Goal: Task Accomplishment & Management: Manage account settings

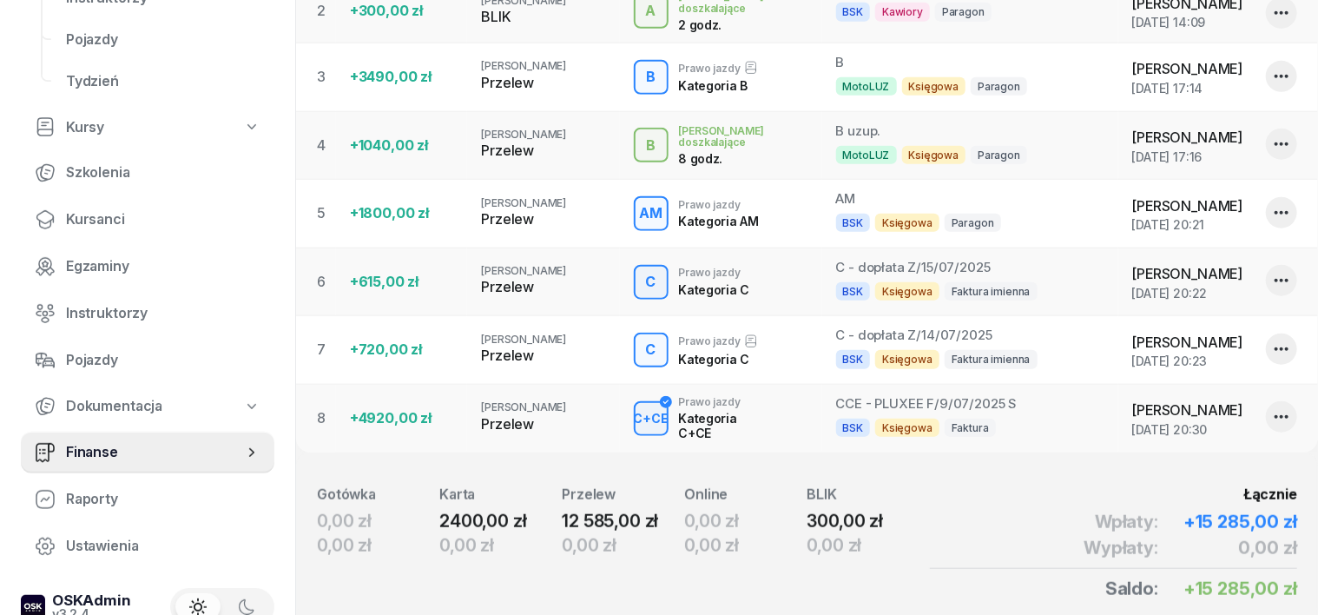
scroll to position [760, 0]
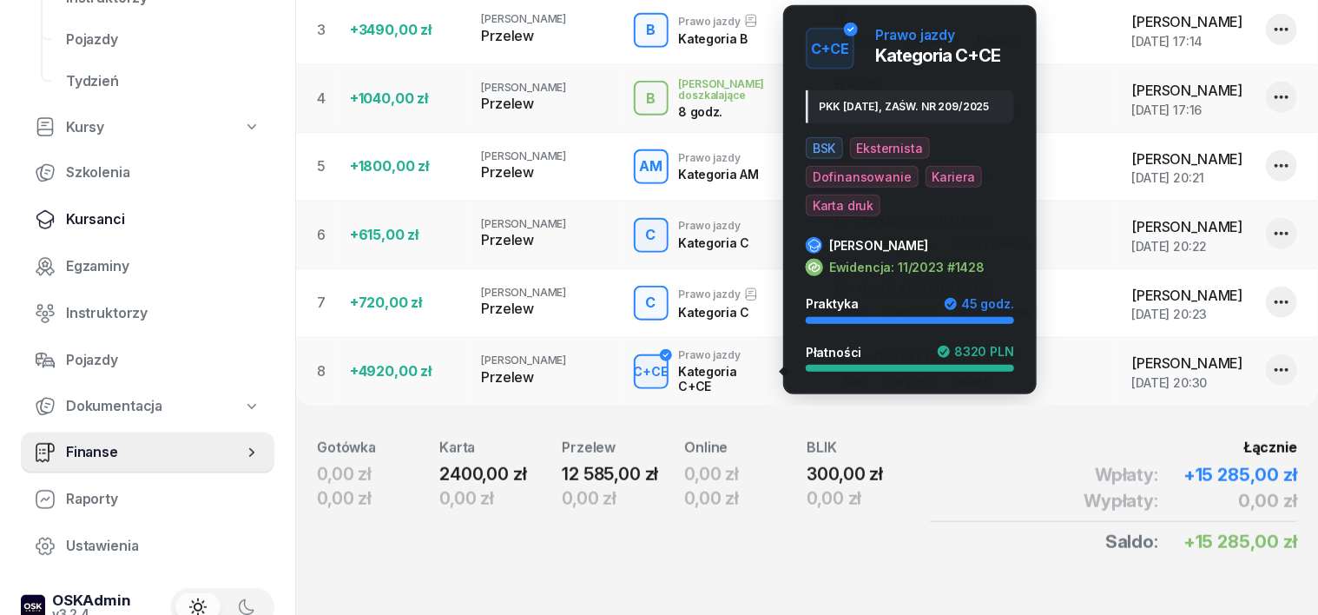
click at [110, 217] on span "Kursanci" at bounding box center [163, 219] width 194 height 23
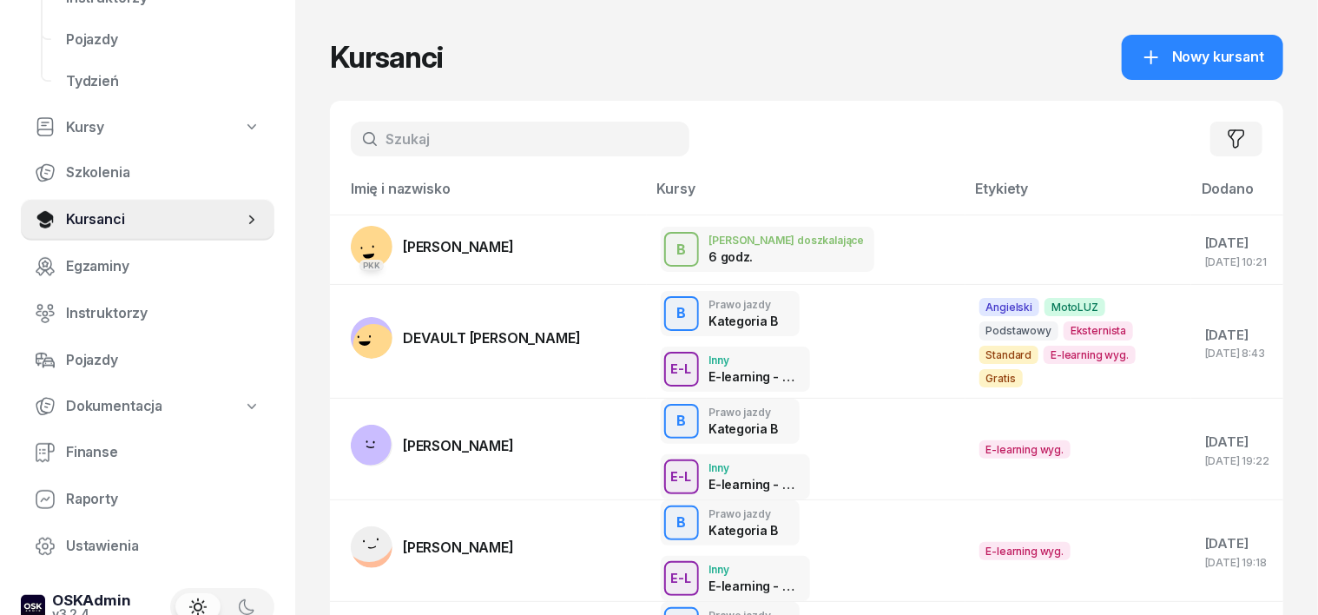
click at [353, 140] on input "text" at bounding box center [520, 139] width 339 height 35
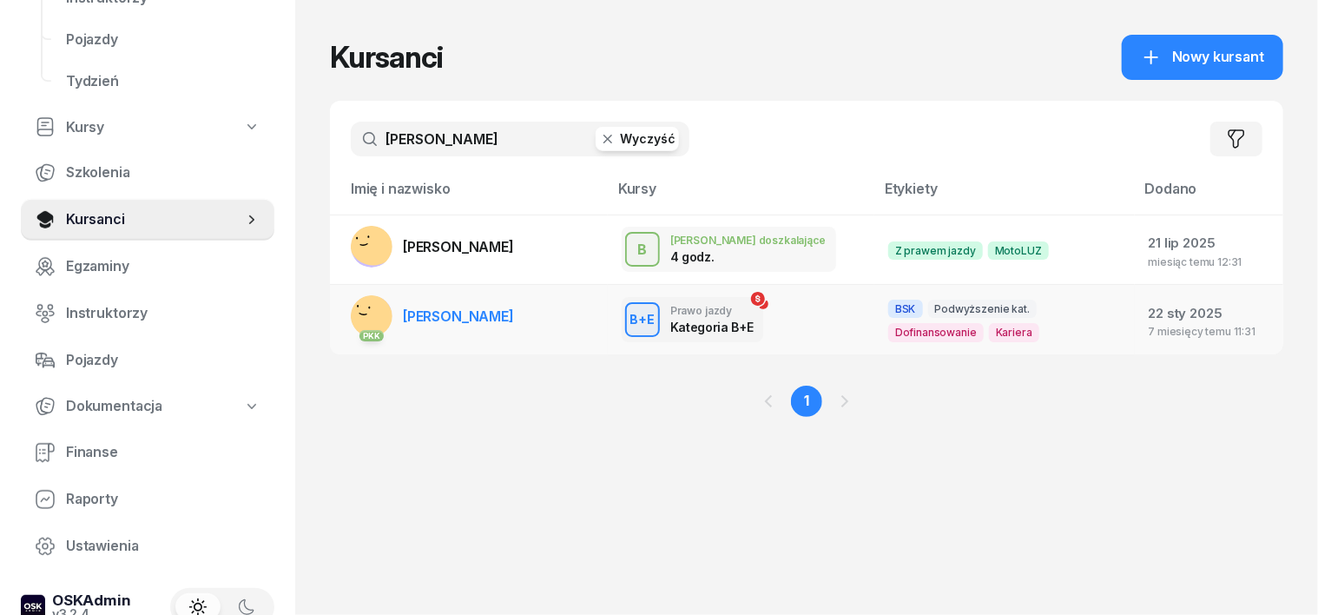
type input "[PERSON_NAME]"
click at [336, 309] on rect at bounding box center [368, 318] width 70 height 70
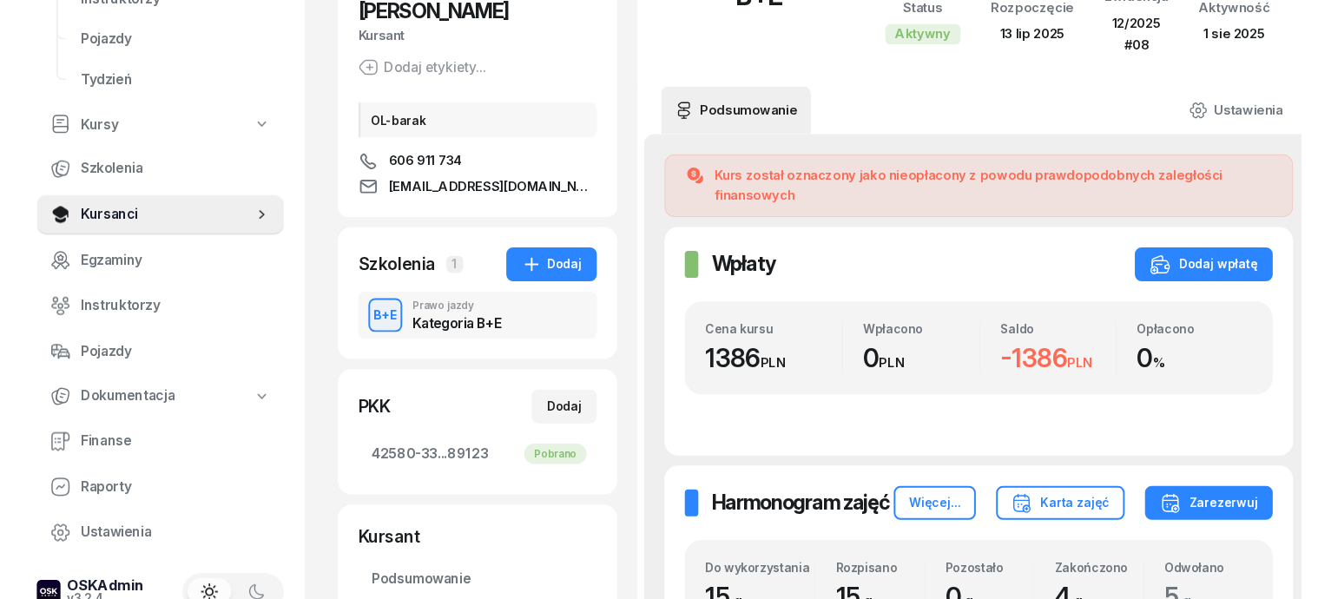
scroll to position [108, 0]
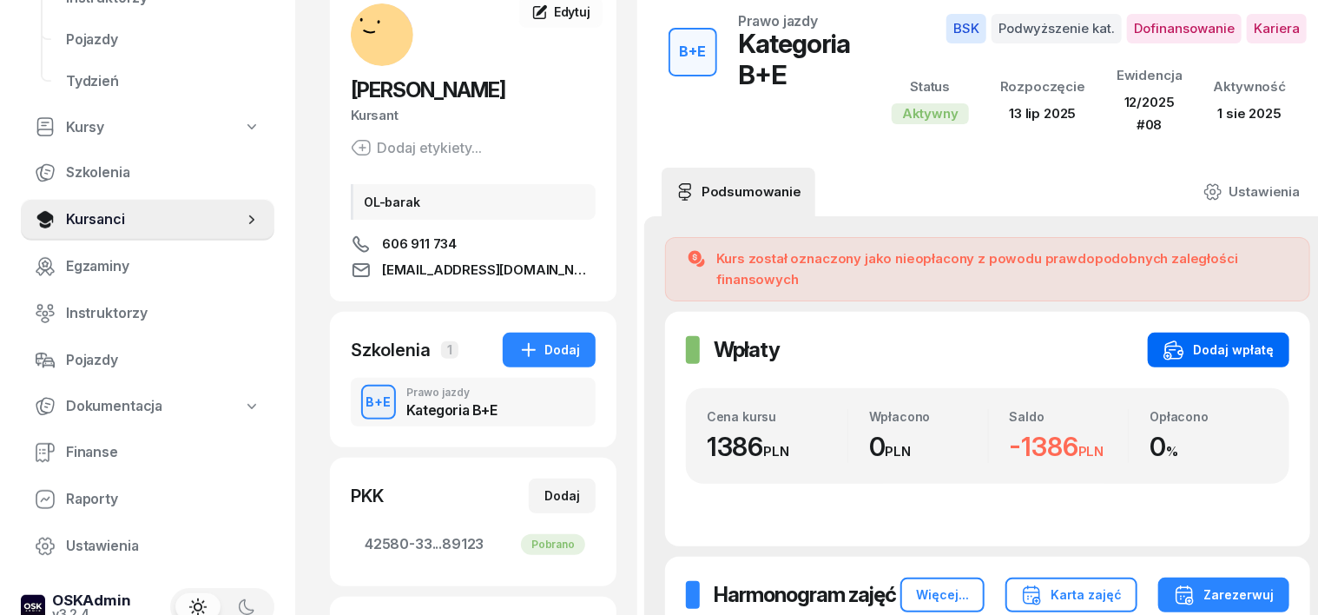
click at [1226, 339] on div "Dodaj wpłatę" at bounding box center [1218, 349] width 110 height 21
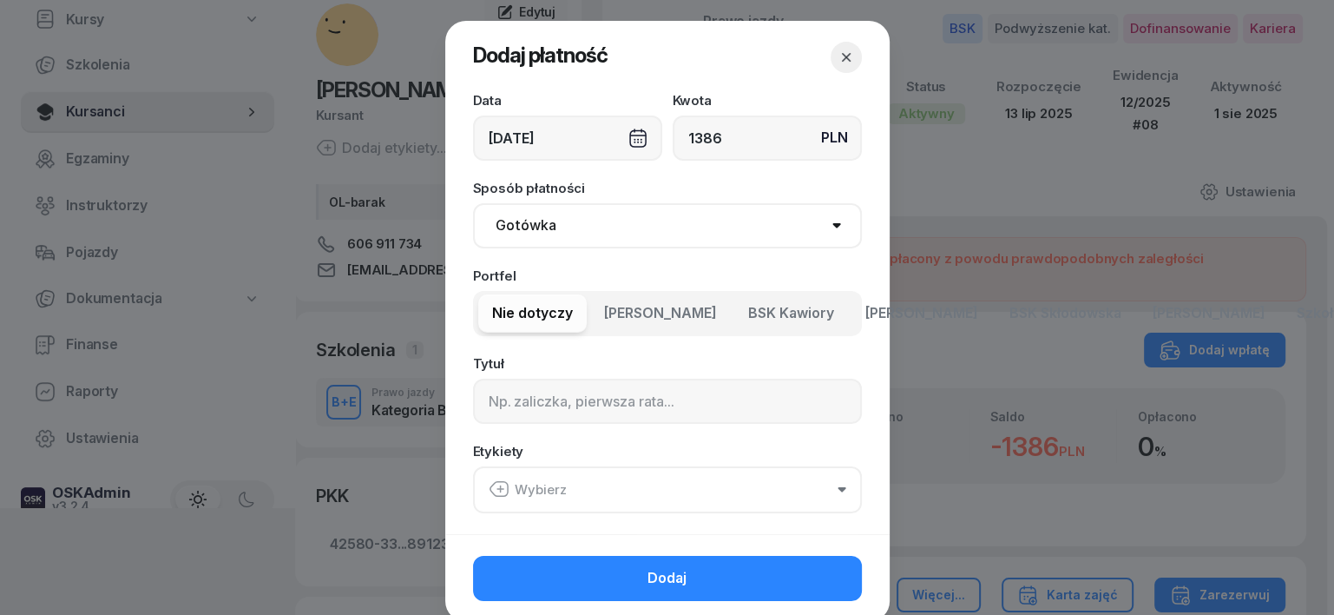
type input "1386"
click at [518, 225] on select "Gotówka Karta Przelew Płatności online BLIK" at bounding box center [667, 225] width 389 height 45
select select "transfer"
click at [473, 203] on select "Gotówka Karta Przelew Płatności online BLIK" at bounding box center [667, 225] width 389 height 45
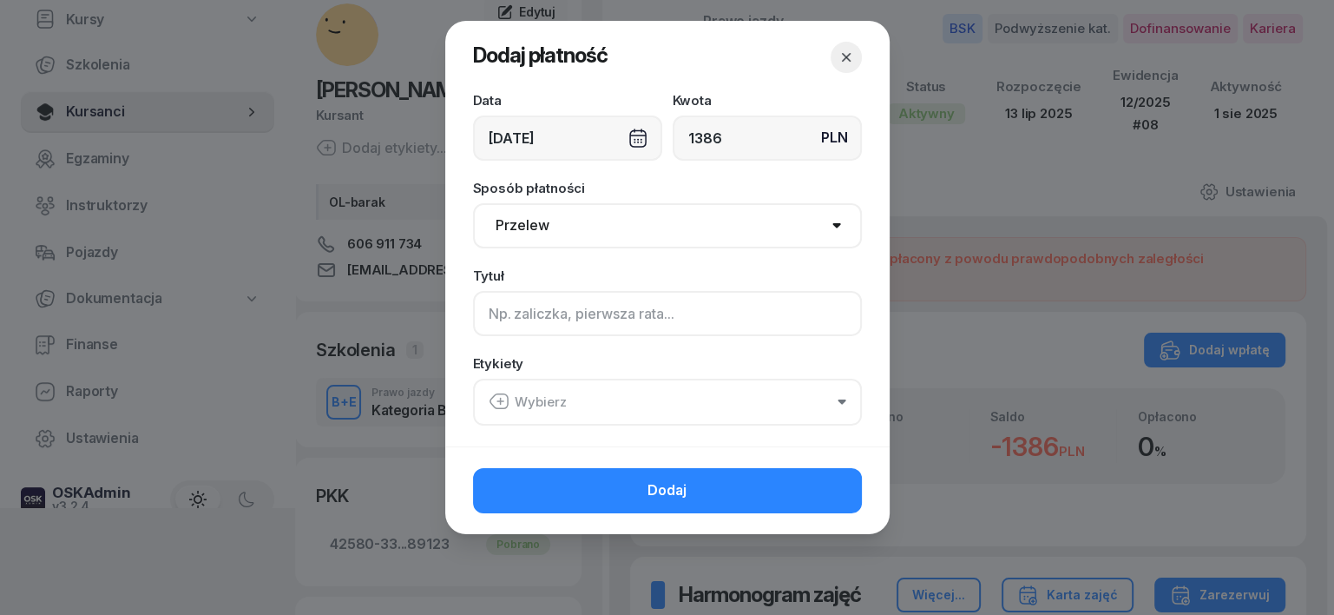
click at [491, 317] on input at bounding box center [667, 313] width 389 height 45
type input "b"
click at [501, 401] on icon "button" at bounding box center [500, 401] width 6 height 0
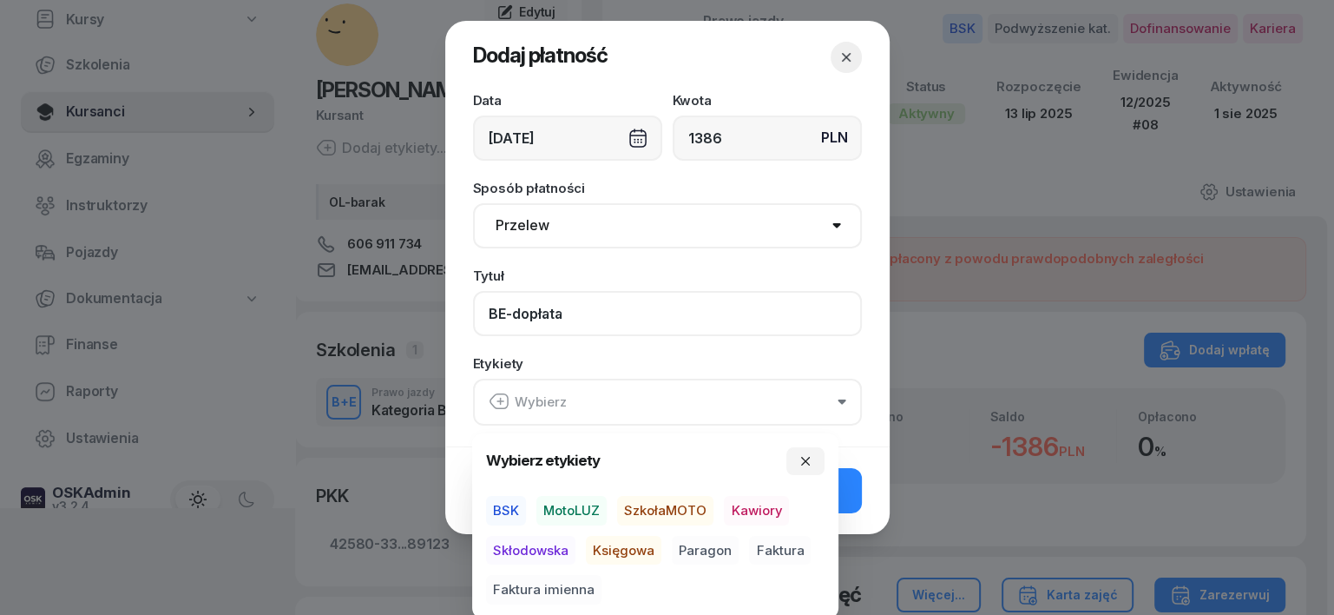
click at [571, 314] on input "BE-dopłata" at bounding box center [667, 313] width 389 height 45
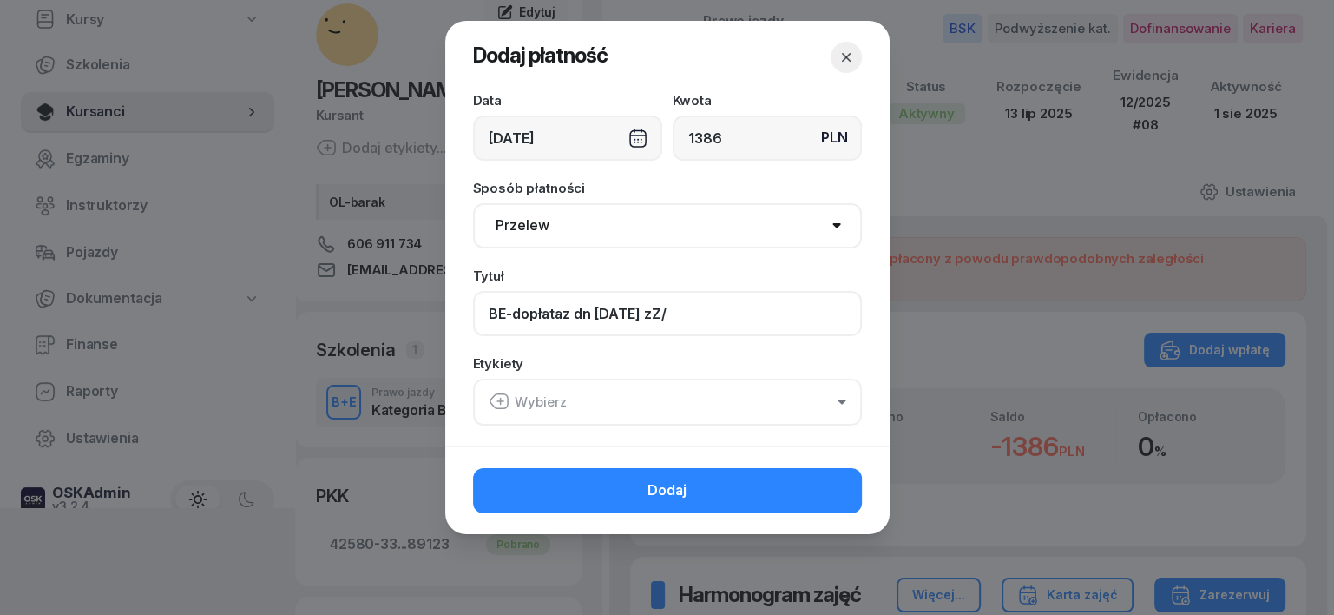
click at [659, 316] on input "BE-dopłataz dn [DATE] zZ/" at bounding box center [667, 313] width 389 height 45
click at [687, 311] on input "BE-dopłataz dn [DATE] Z/" at bounding box center [667, 313] width 389 height 45
click at [499, 394] on icon "button" at bounding box center [499, 401] width 21 height 21
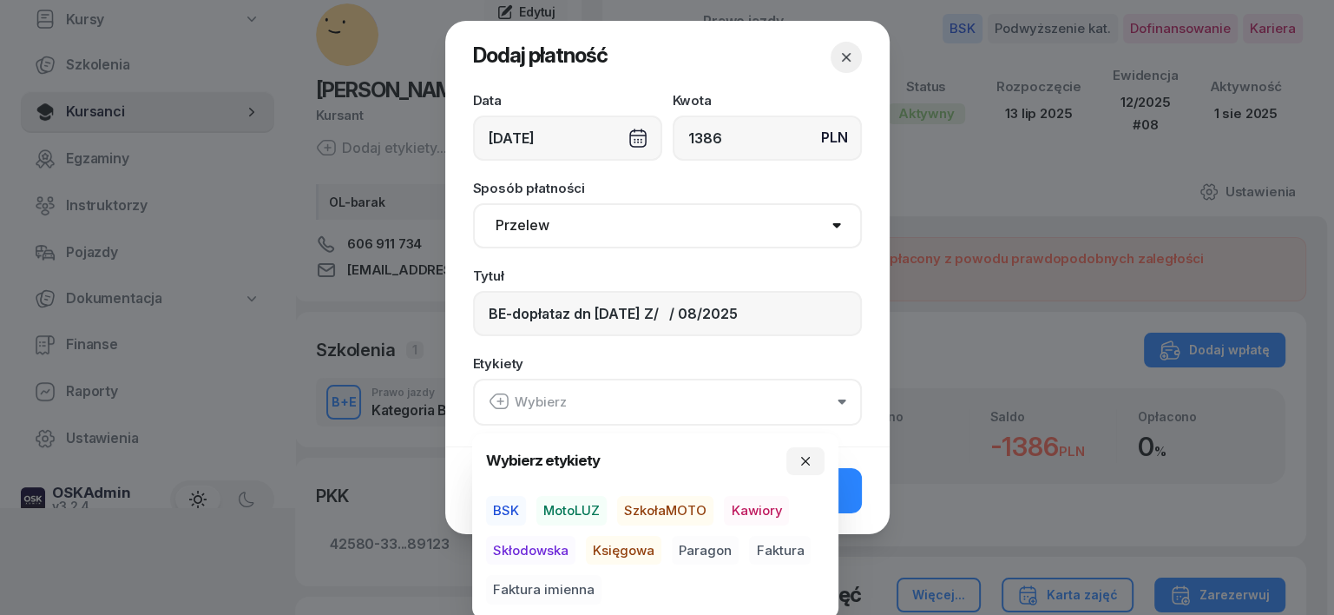
click at [505, 504] on span "BSK" at bounding box center [506, 511] width 40 height 30
click at [615, 541] on span "Księgowa" at bounding box center [624, 550] width 76 height 30
click at [715, 545] on span "Paragon" at bounding box center [705, 550] width 67 height 30
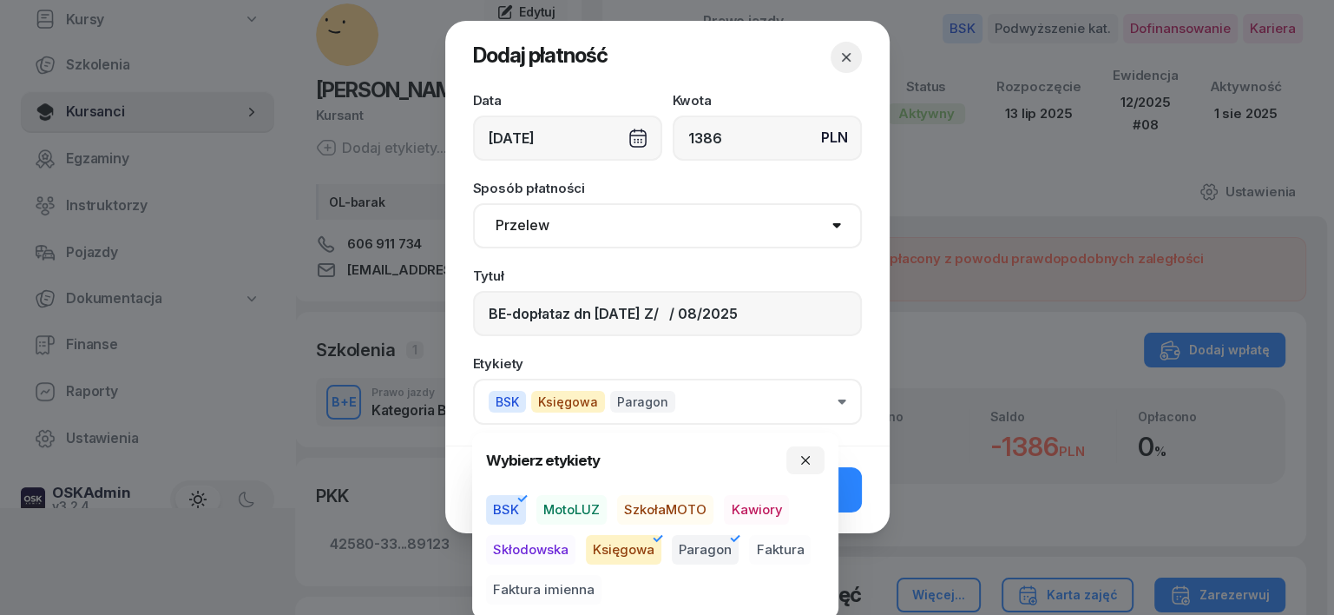
click at [567, 593] on span "Faktura imienna" at bounding box center [543, 590] width 115 height 30
click at [728, 539] on icon "button" at bounding box center [735, 538] width 21 height 21
click at [719, 538] on span "Paragon" at bounding box center [705, 550] width 67 height 30
click at [561, 309] on input "BE-dopłataz dn [DATE] Z/ / 08/2025" at bounding box center [667, 313] width 389 height 45
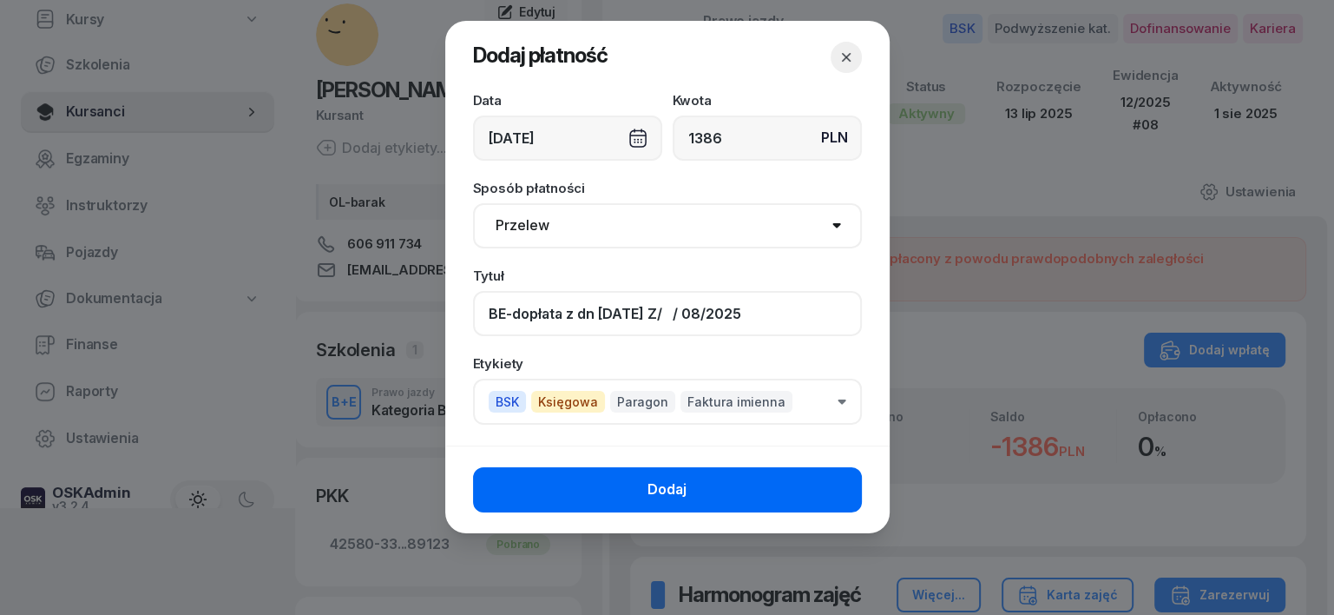
type input "BE-dopłata z dn [DATE] Z/ / 08/2025"
click at [755, 481] on button "Dodaj" at bounding box center [667, 489] width 389 height 45
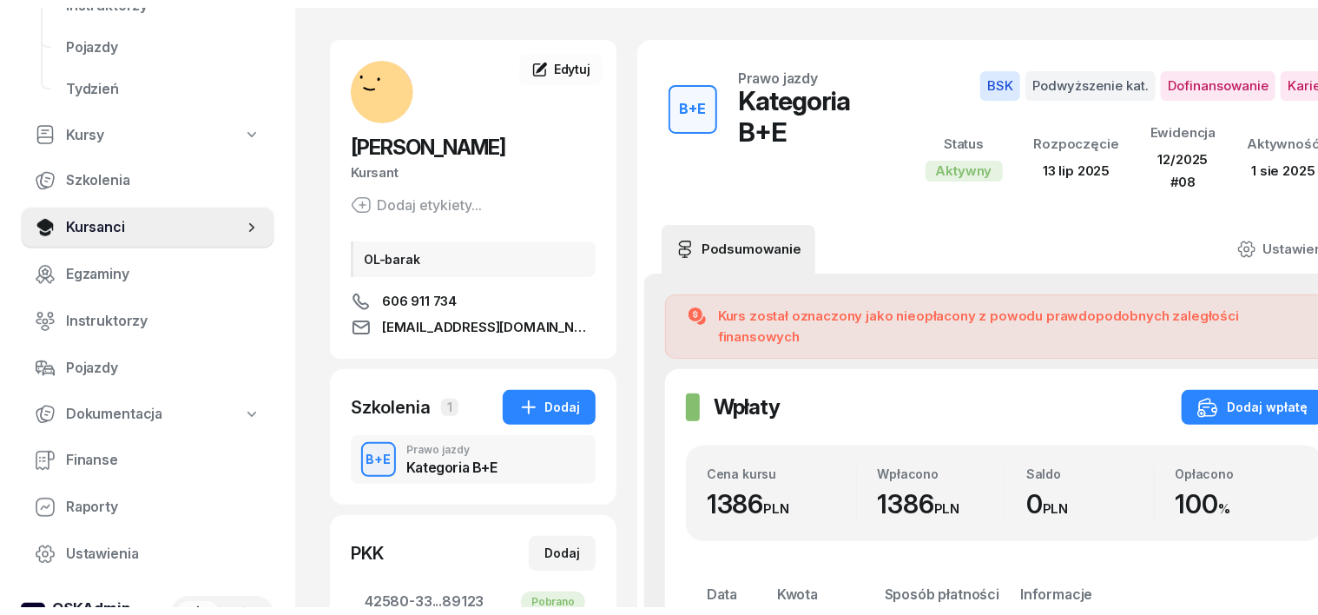
scroll to position [0, 0]
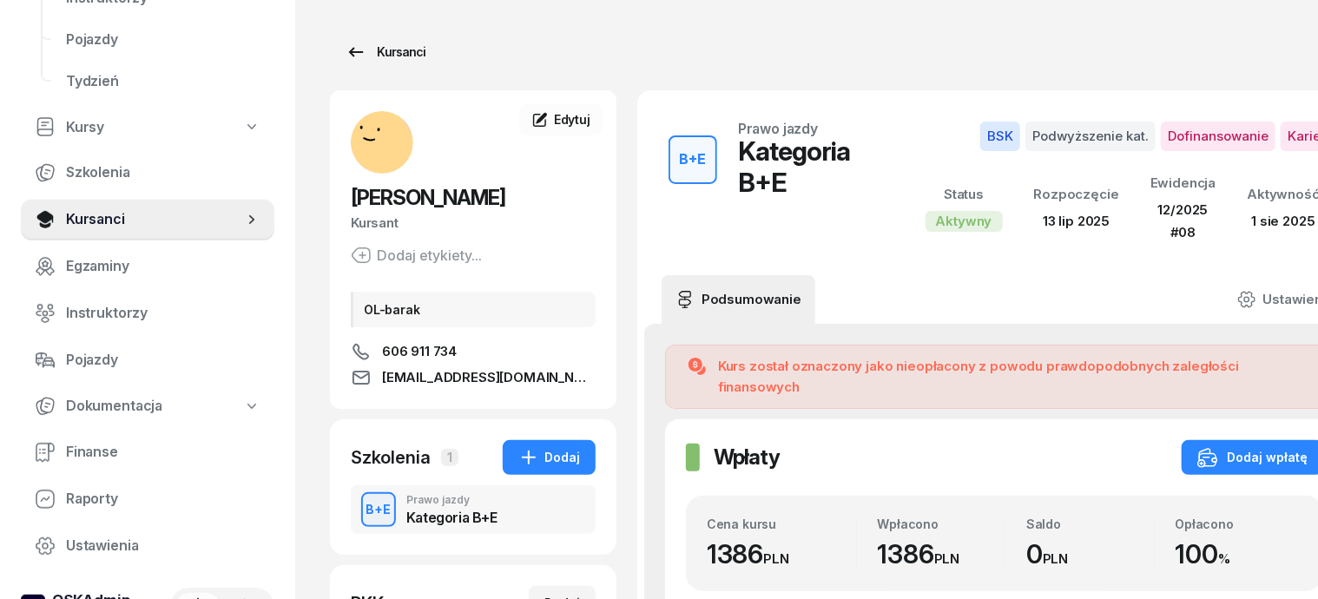
click at [365, 57] on div "Kursanci" at bounding box center [386, 52] width 80 height 21
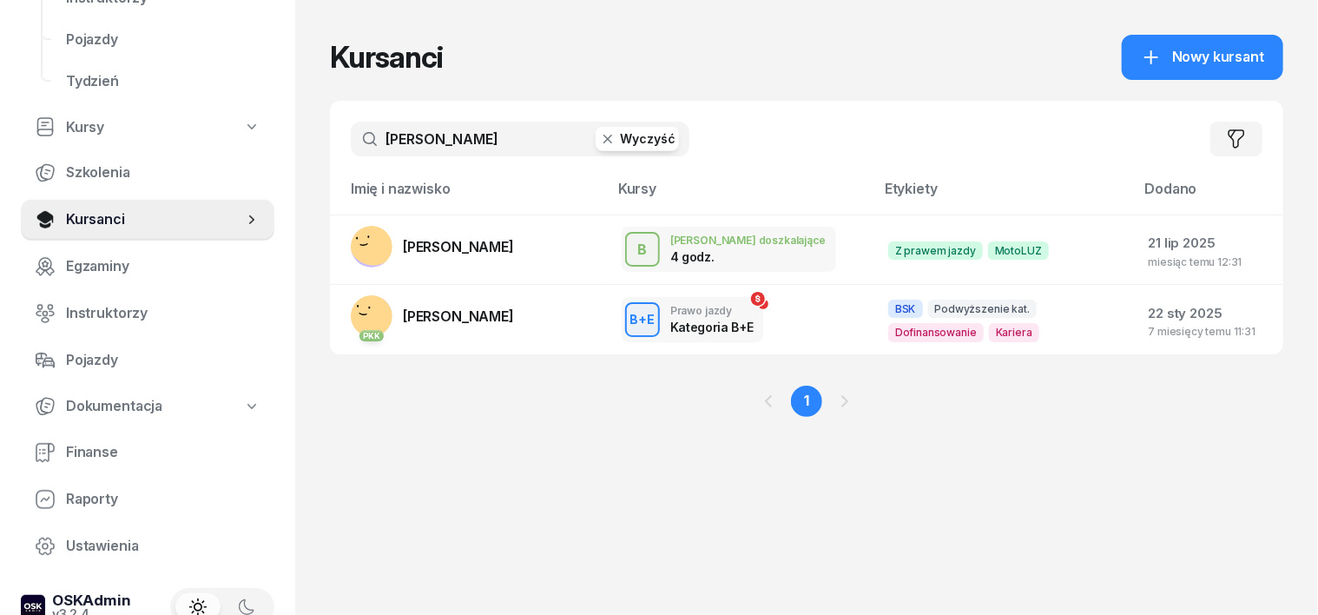
click at [599, 138] on icon "button" at bounding box center [607, 138] width 17 height 17
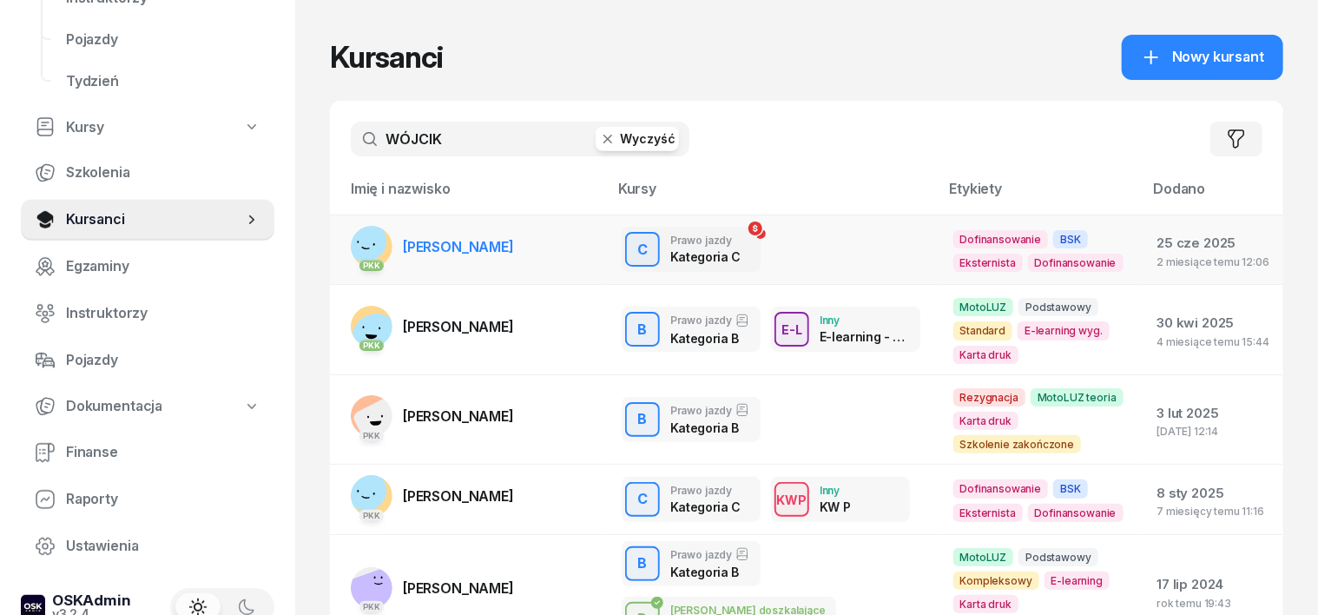
type input "WÓJCIK"
click at [346, 243] on rect at bounding box center [366, 240] width 59 height 59
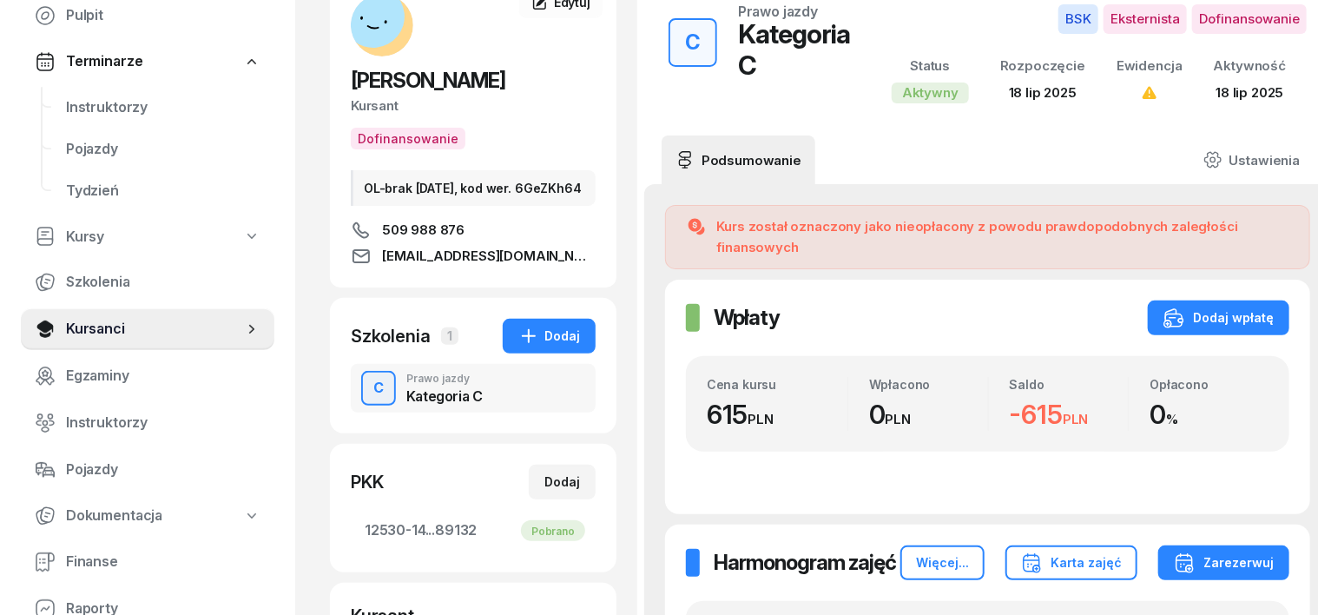
scroll to position [108, 0]
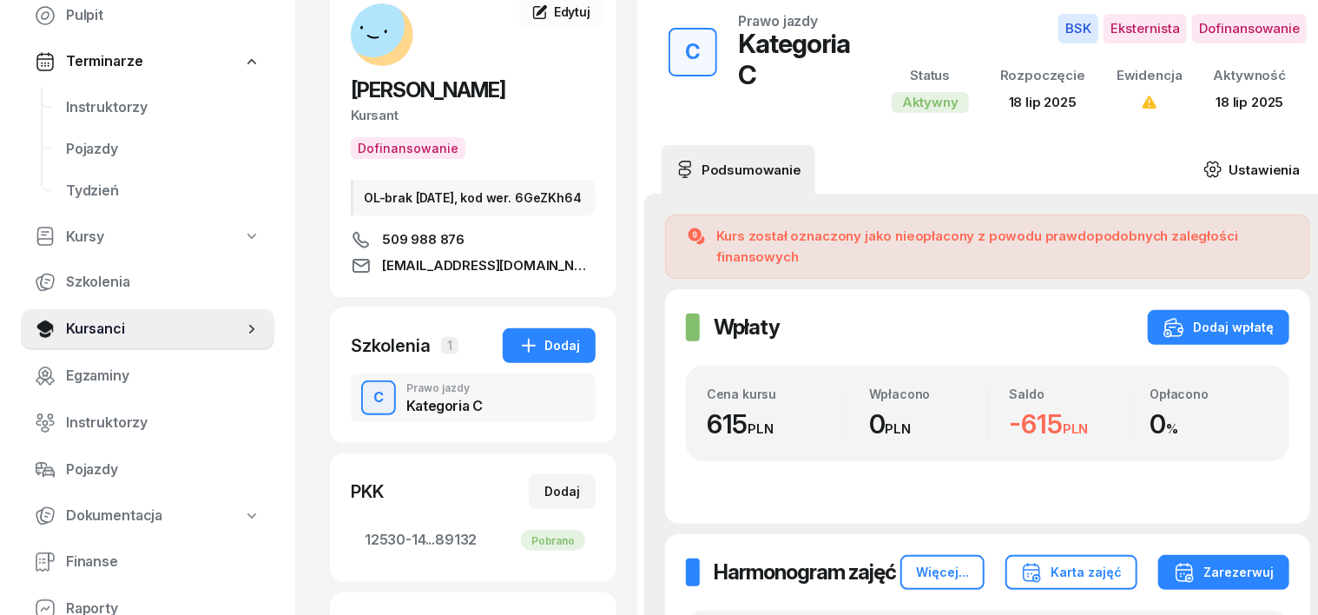
click at [1210, 168] on icon at bounding box center [1212, 169] width 5 height 5
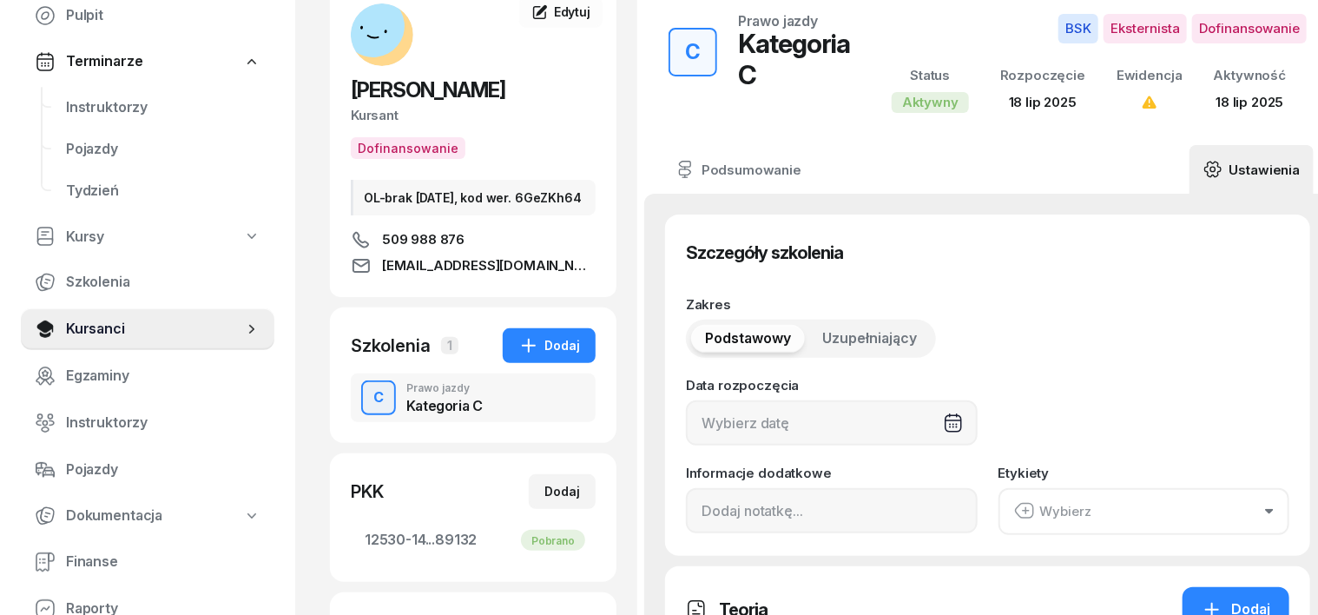
type input "[DATE]"
type input "12530"
type input "14079"
type input "49503"
type input "89132"
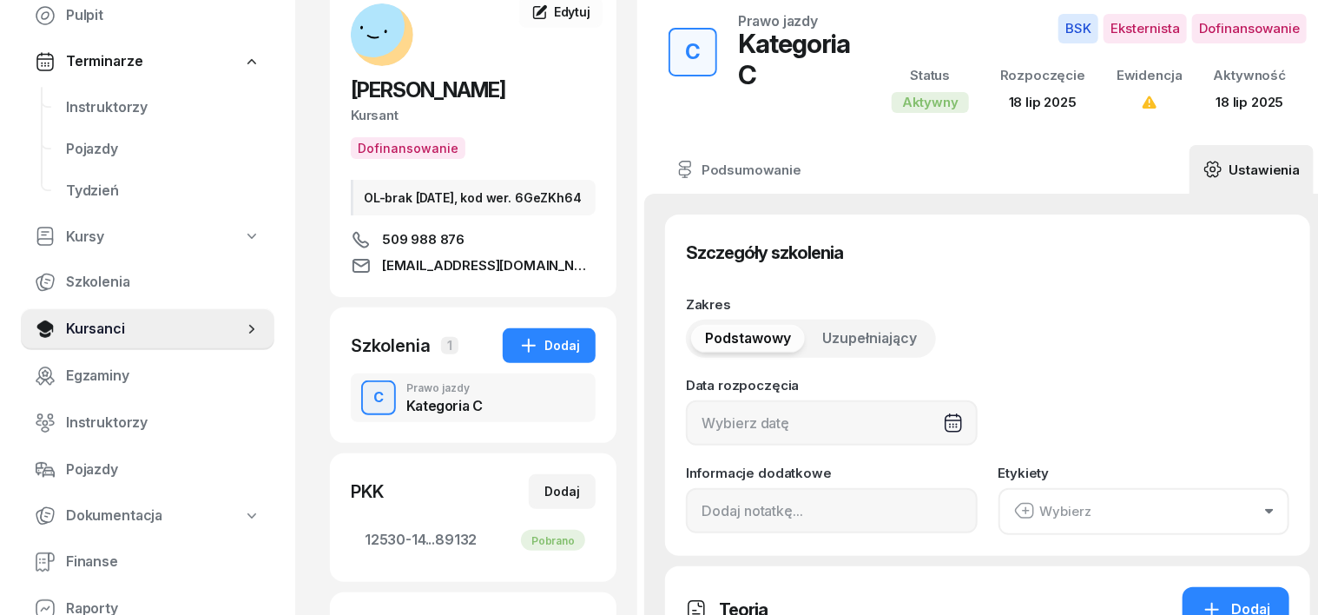
type input "12/2025"
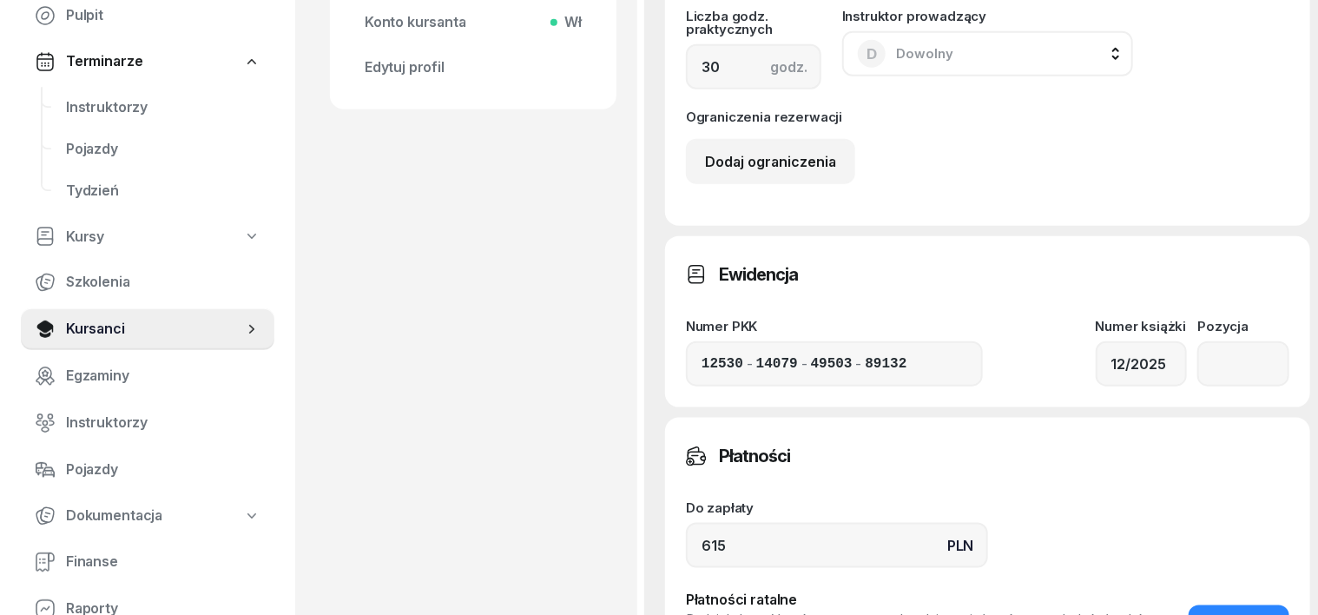
scroll to position [868, 0]
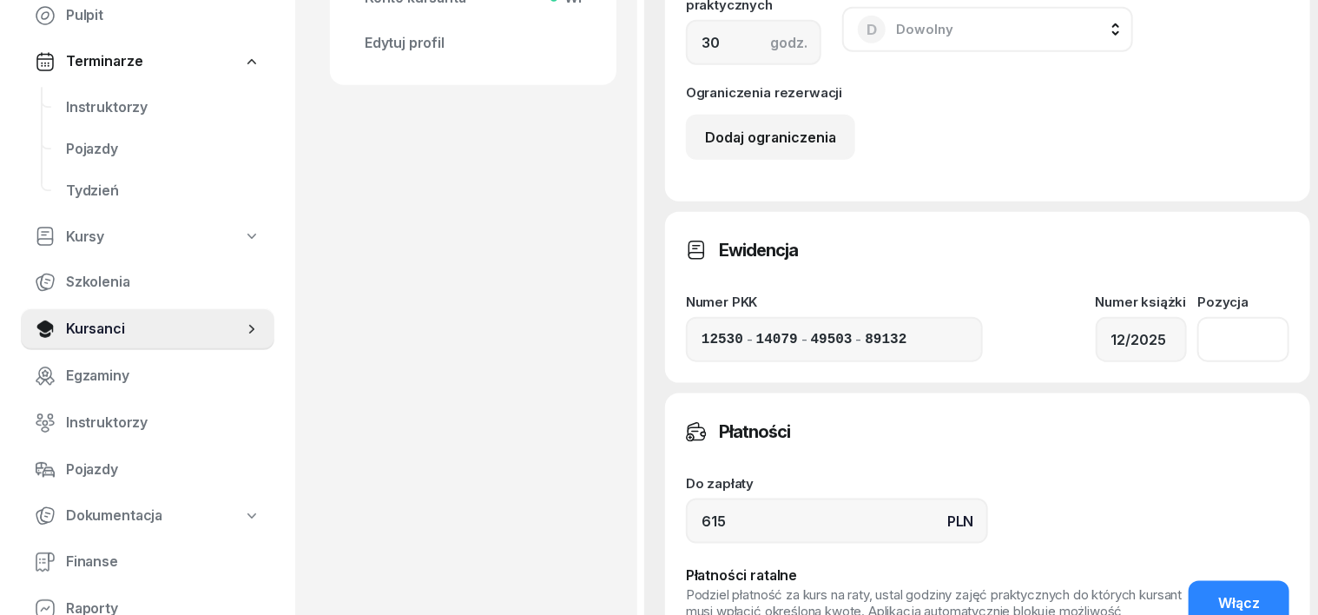
click at [1211, 318] on input "number" at bounding box center [1243, 339] width 92 height 45
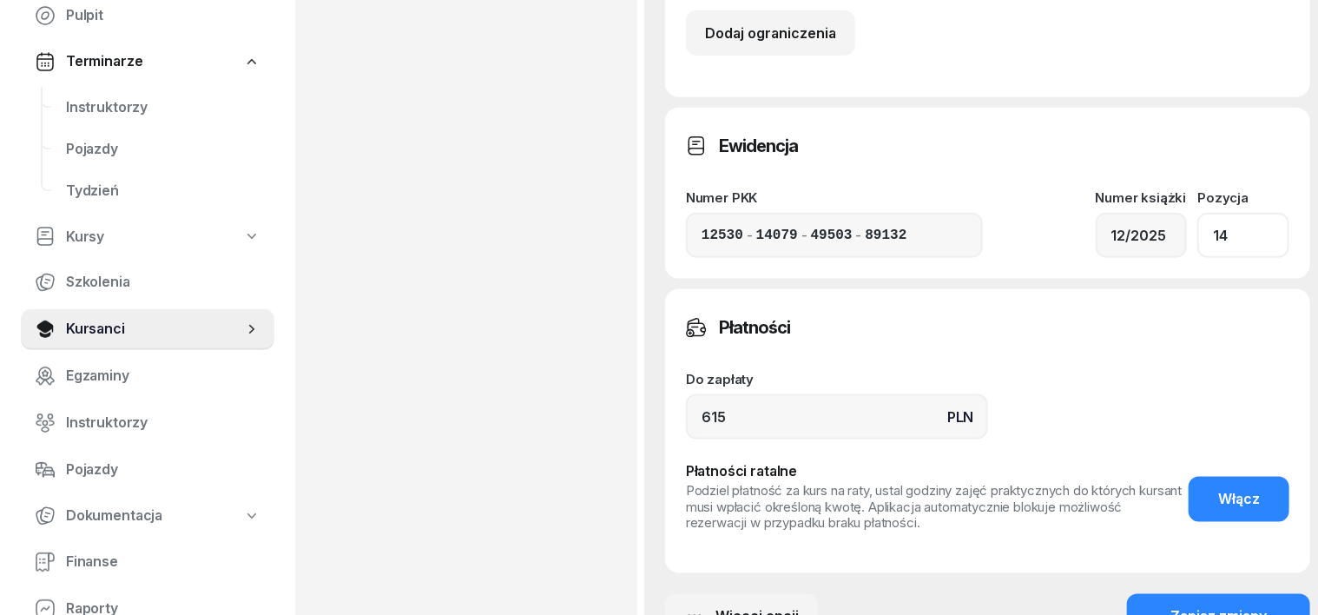
scroll to position [1085, 0]
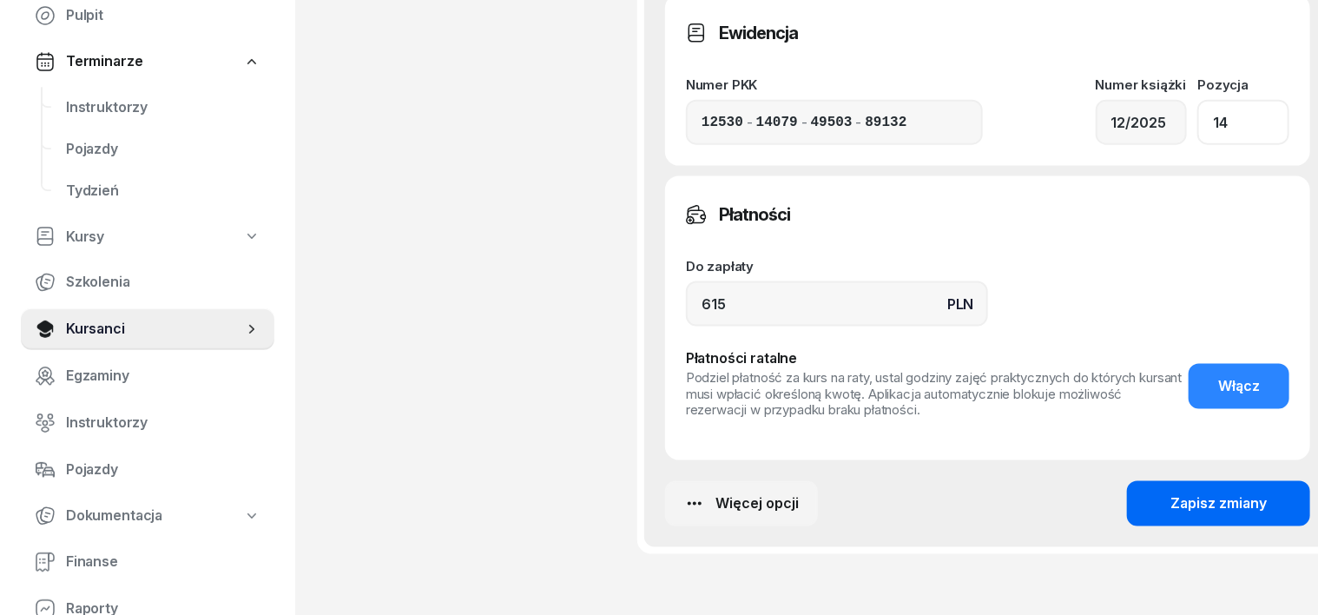
type input "14"
click at [1189, 497] on div "Zapisz zmiany" at bounding box center [1218, 503] width 96 height 23
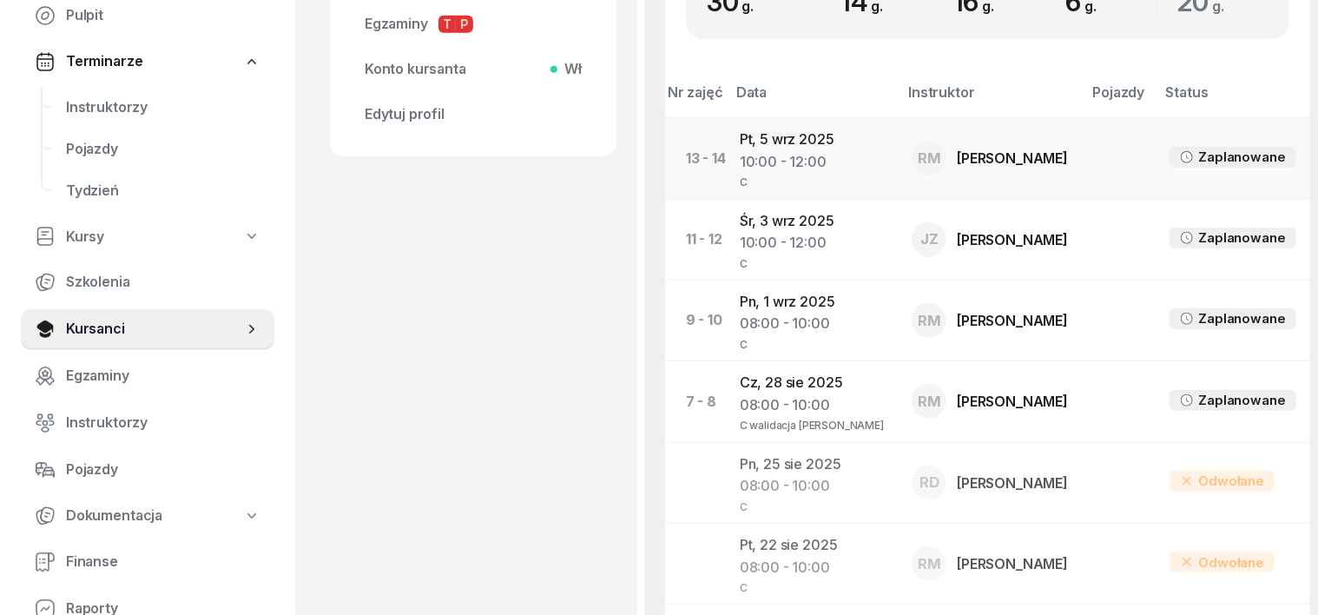
scroll to position [434, 0]
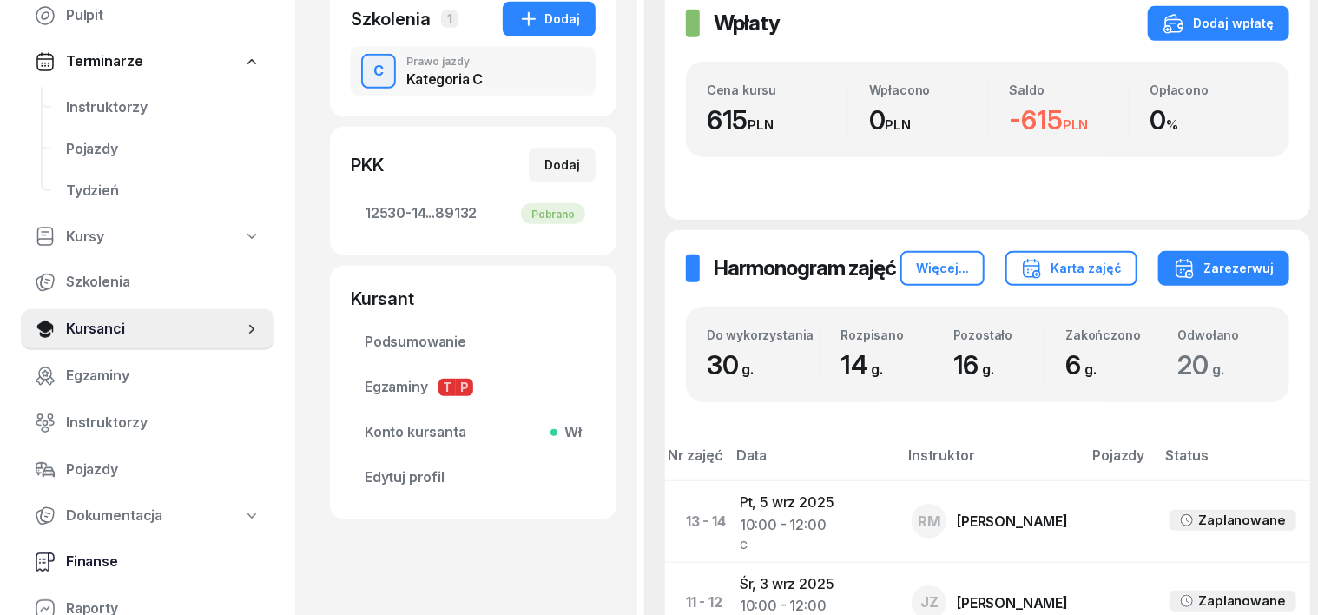
click at [72, 556] on span "Finanse" at bounding box center [163, 561] width 194 height 23
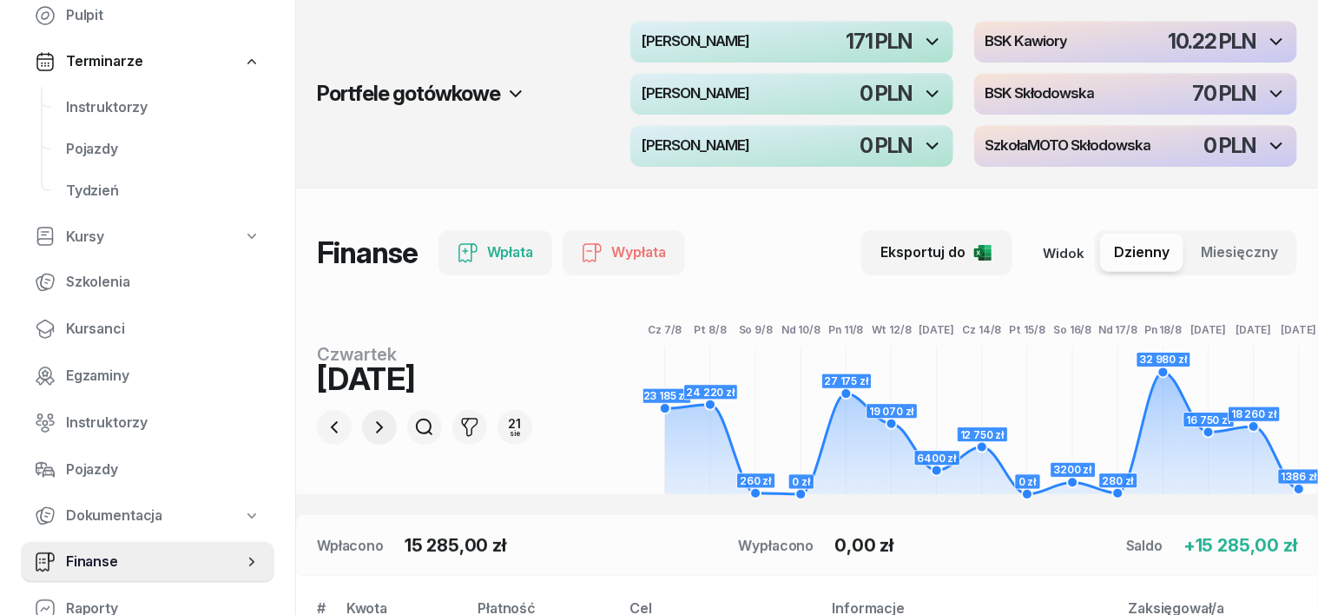
click at [369, 419] on icon "button" at bounding box center [379, 427] width 21 height 21
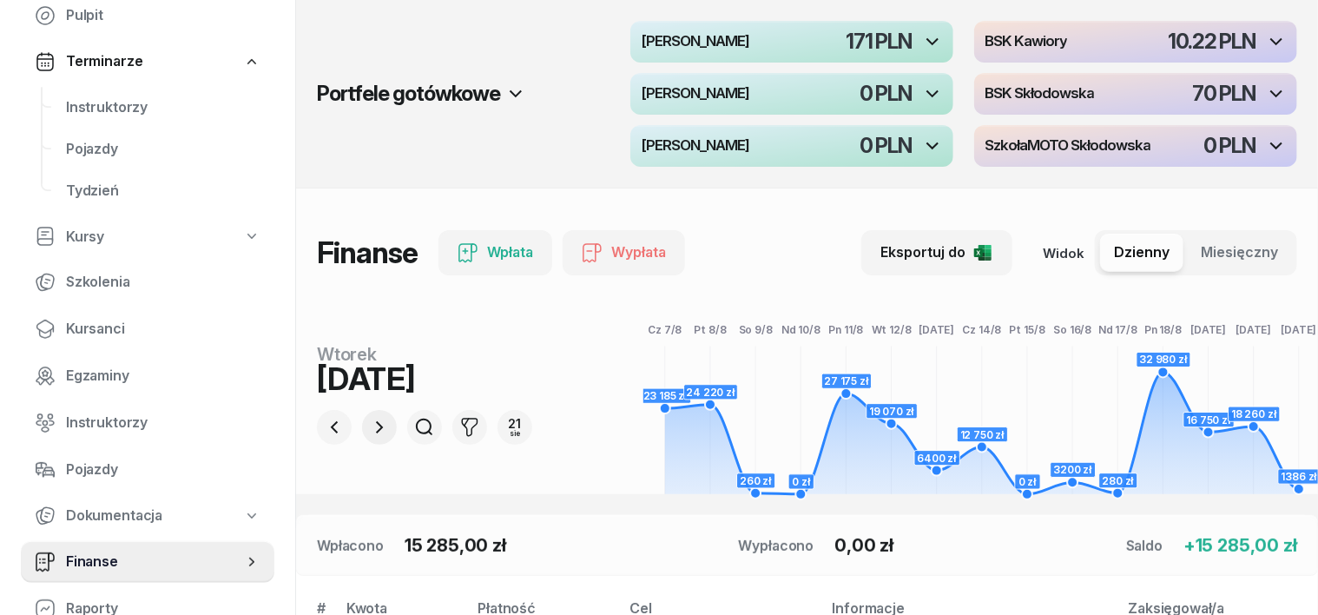
click at [369, 419] on icon "button" at bounding box center [379, 427] width 21 height 21
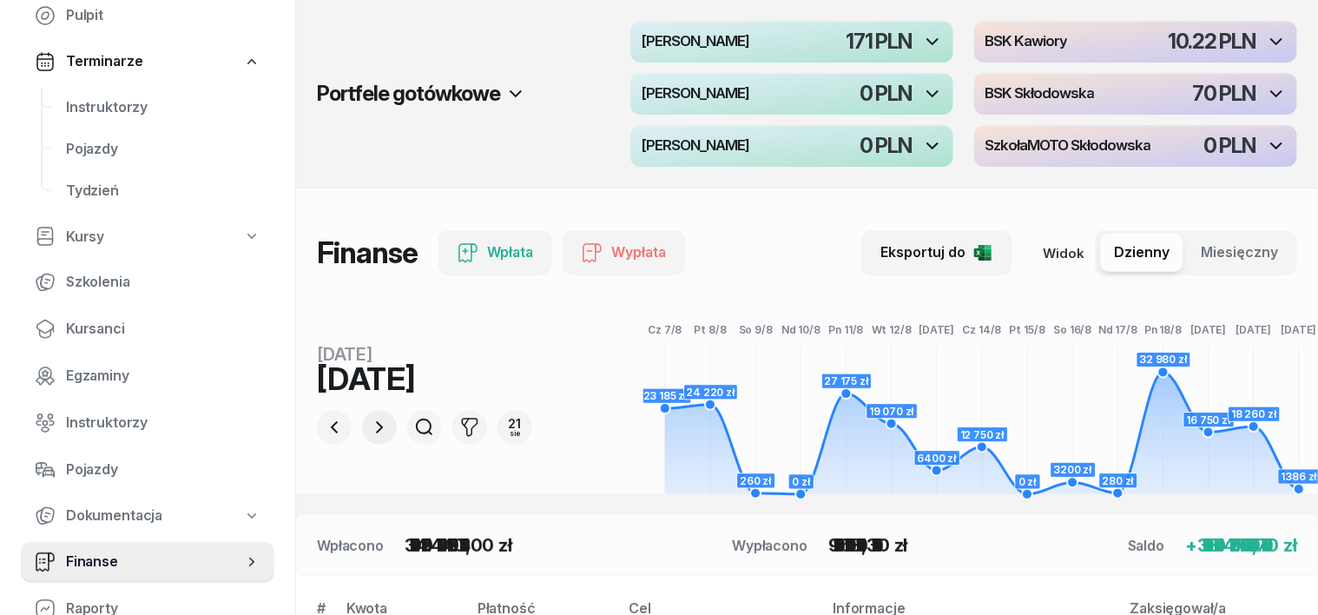
click at [369, 419] on icon "button" at bounding box center [379, 427] width 21 height 21
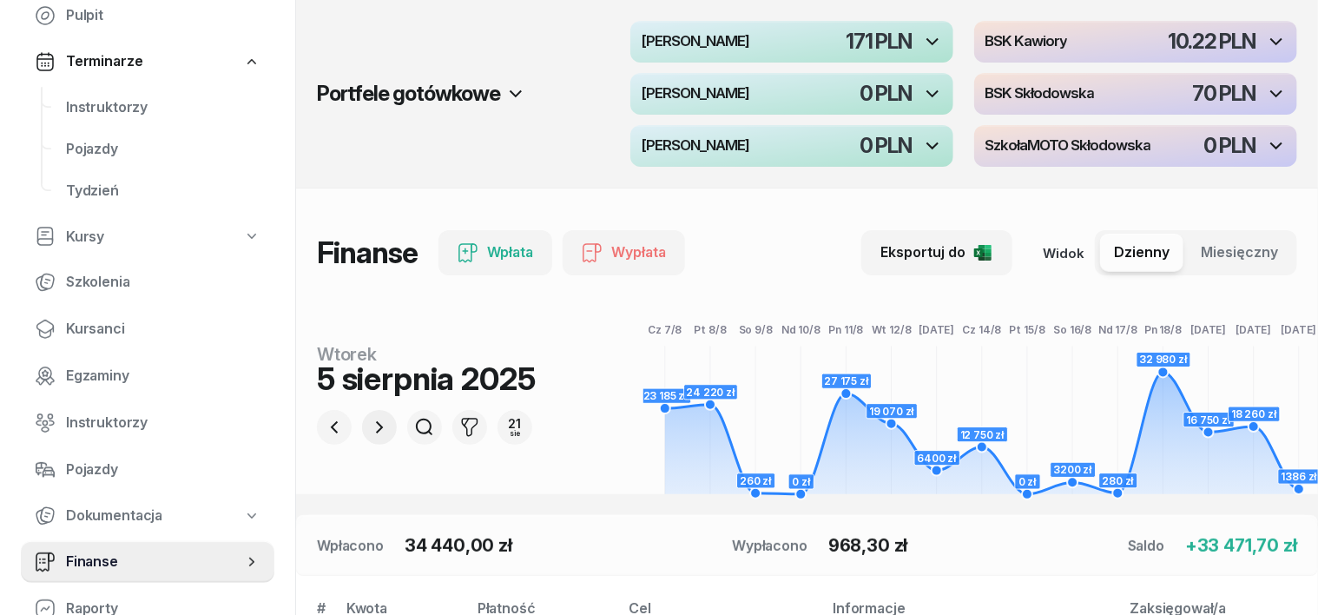
click at [369, 419] on icon "button" at bounding box center [379, 427] width 21 height 21
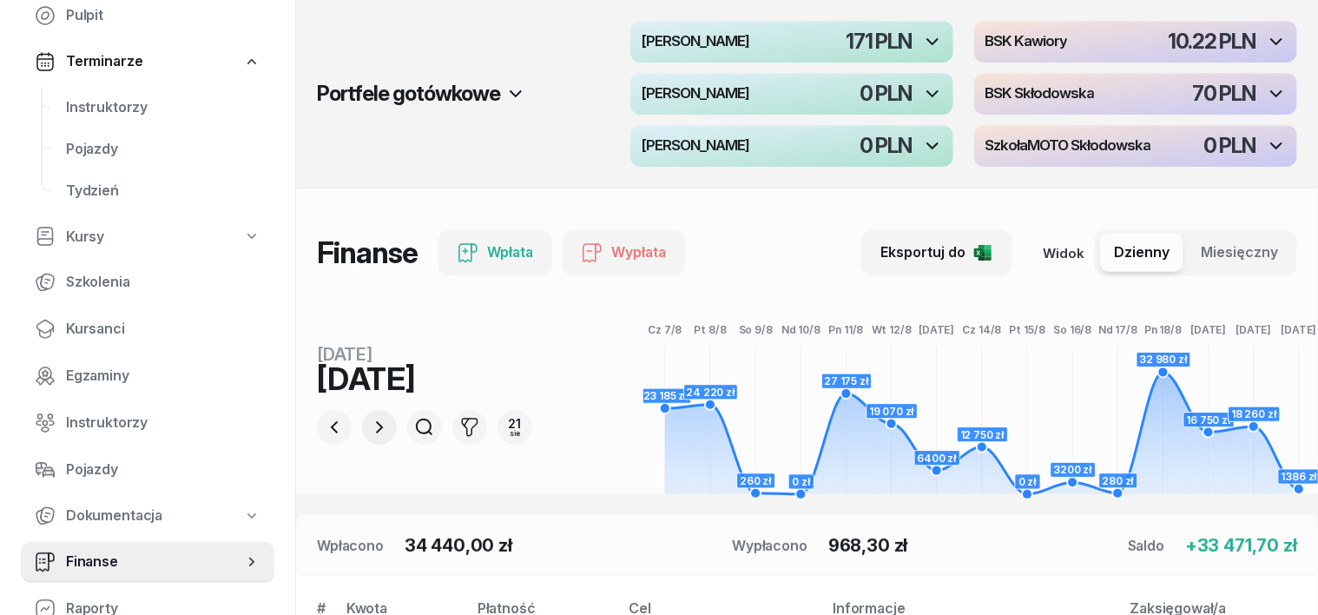
click at [369, 419] on icon "button" at bounding box center [379, 427] width 21 height 21
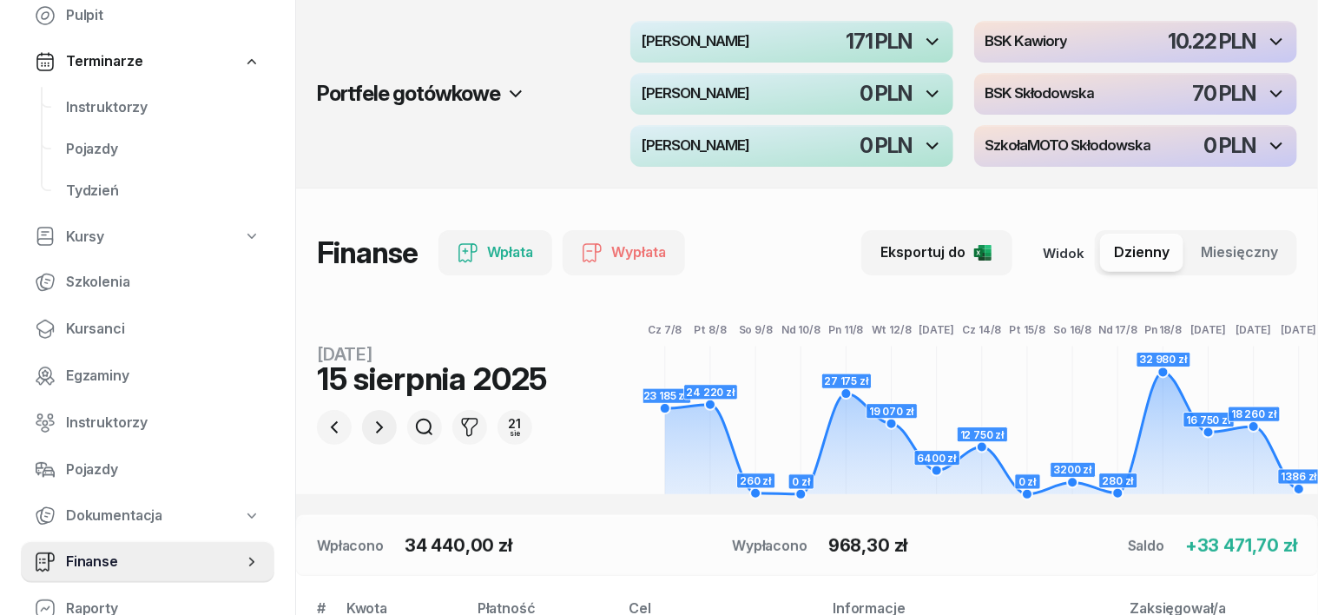
click at [369, 419] on icon "button" at bounding box center [379, 427] width 21 height 21
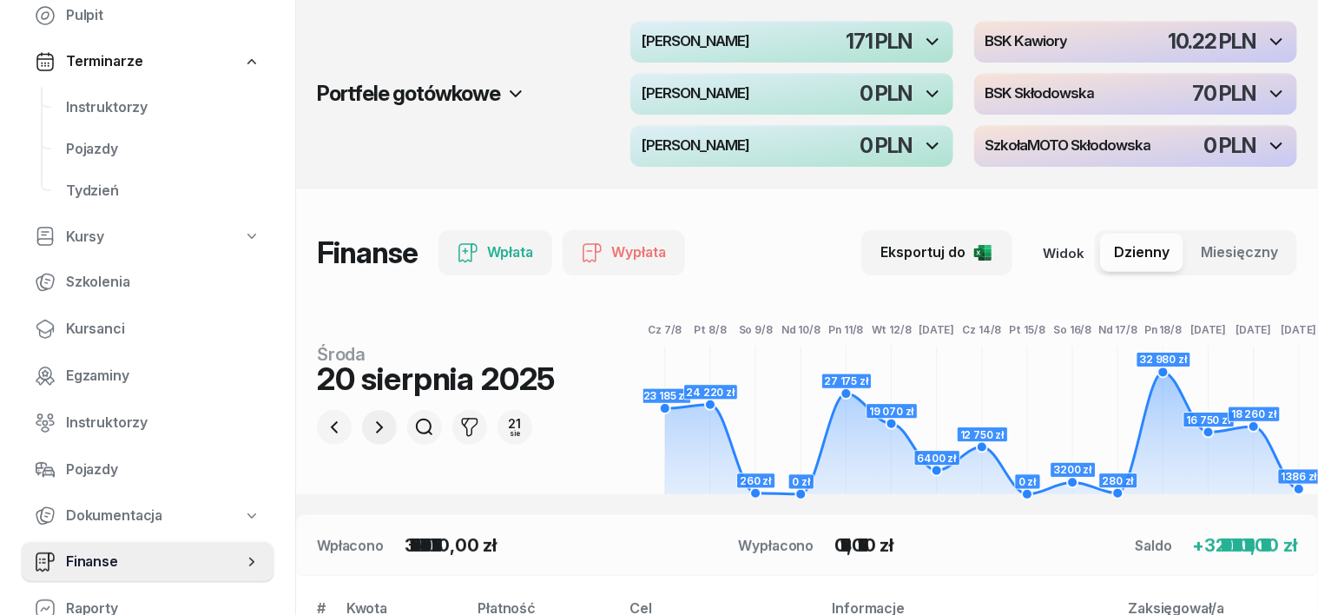
click at [369, 419] on icon "button" at bounding box center [379, 427] width 21 height 21
click at [362, 419] on div at bounding box center [379, 427] width 35 height 35
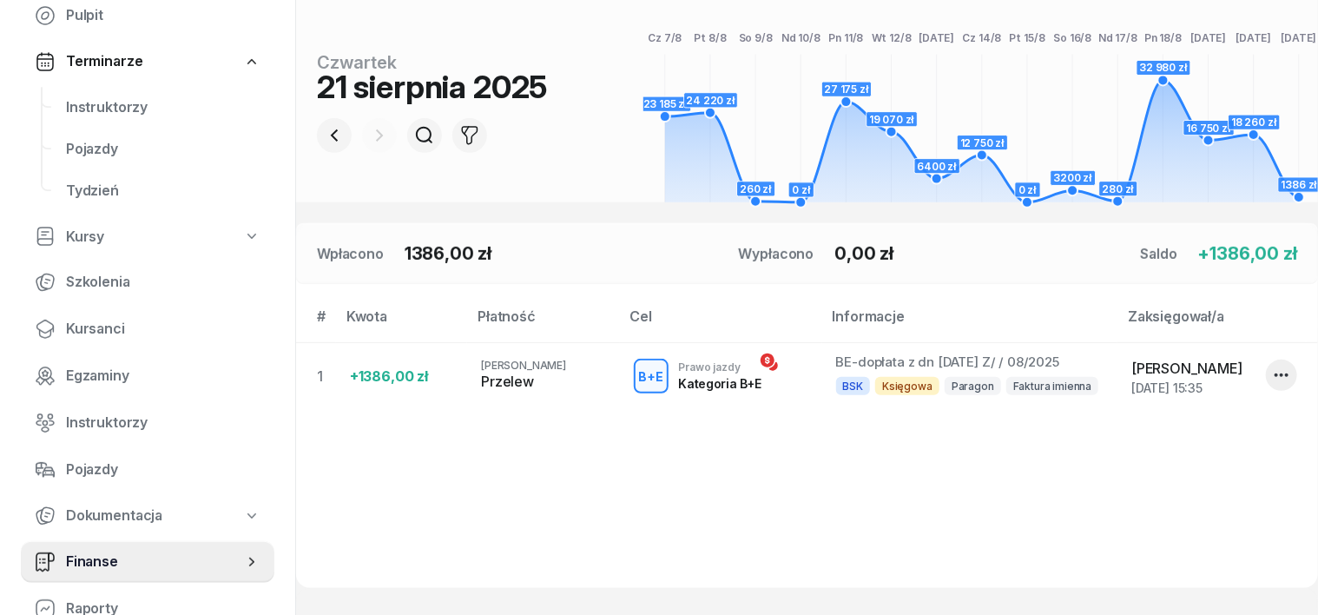
scroll to position [326, 0]
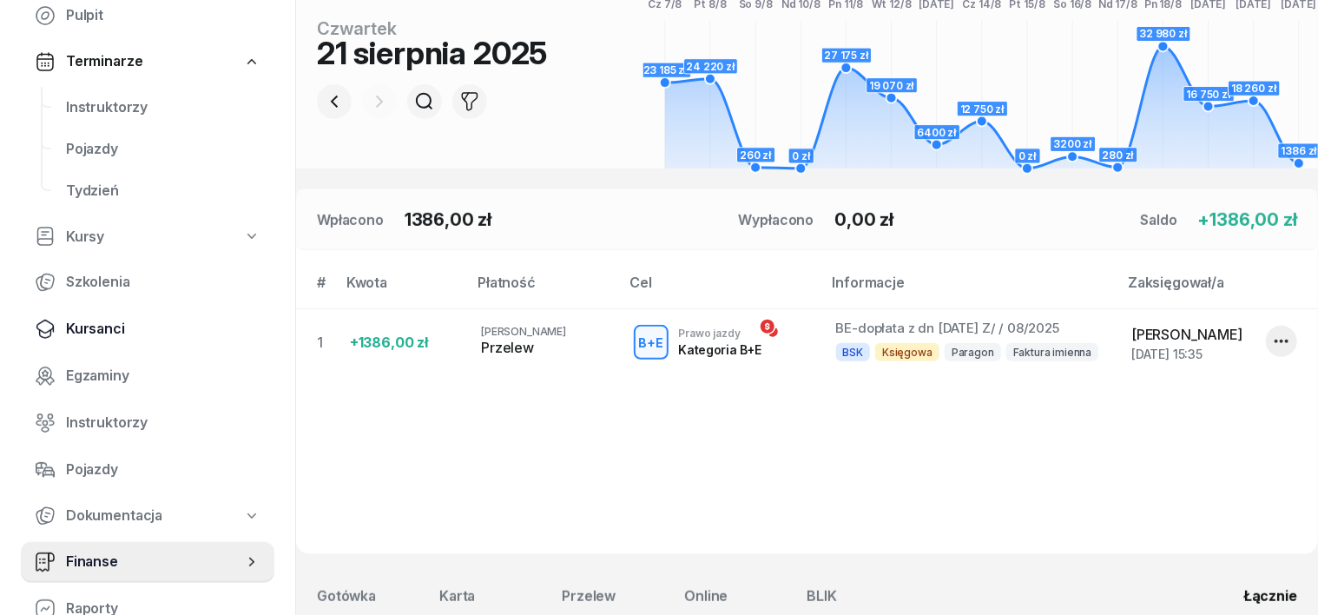
click at [90, 330] on span "Kursanci" at bounding box center [163, 329] width 194 height 23
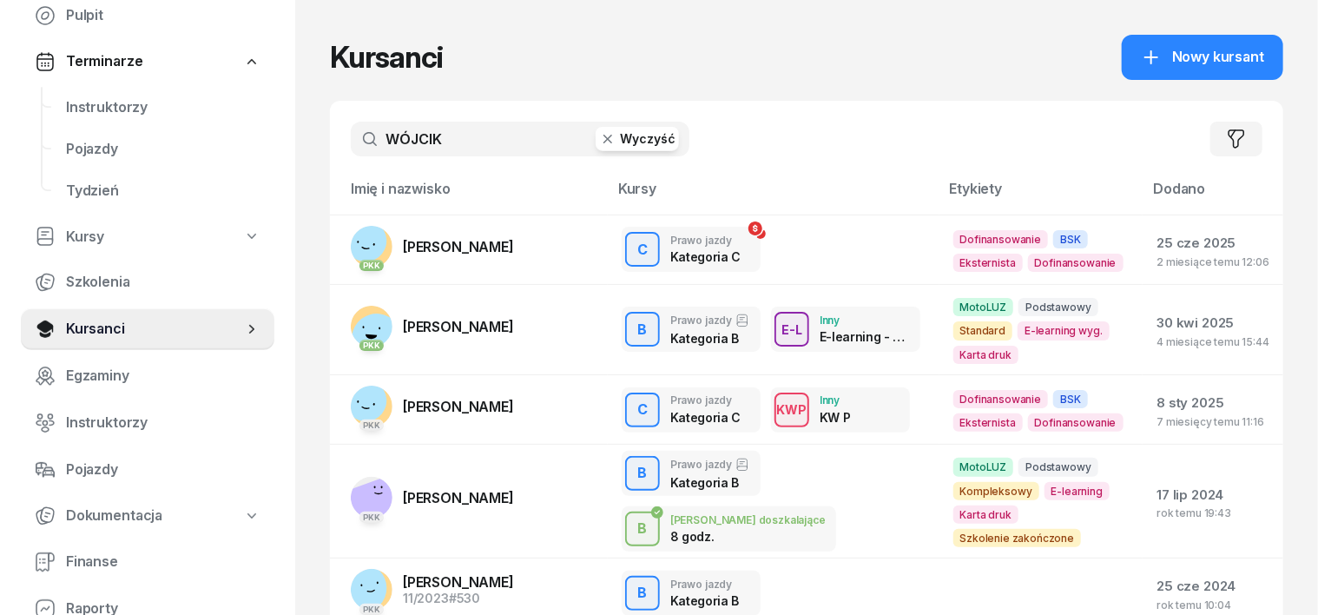
click at [599, 142] on icon "button" at bounding box center [607, 138] width 17 height 17
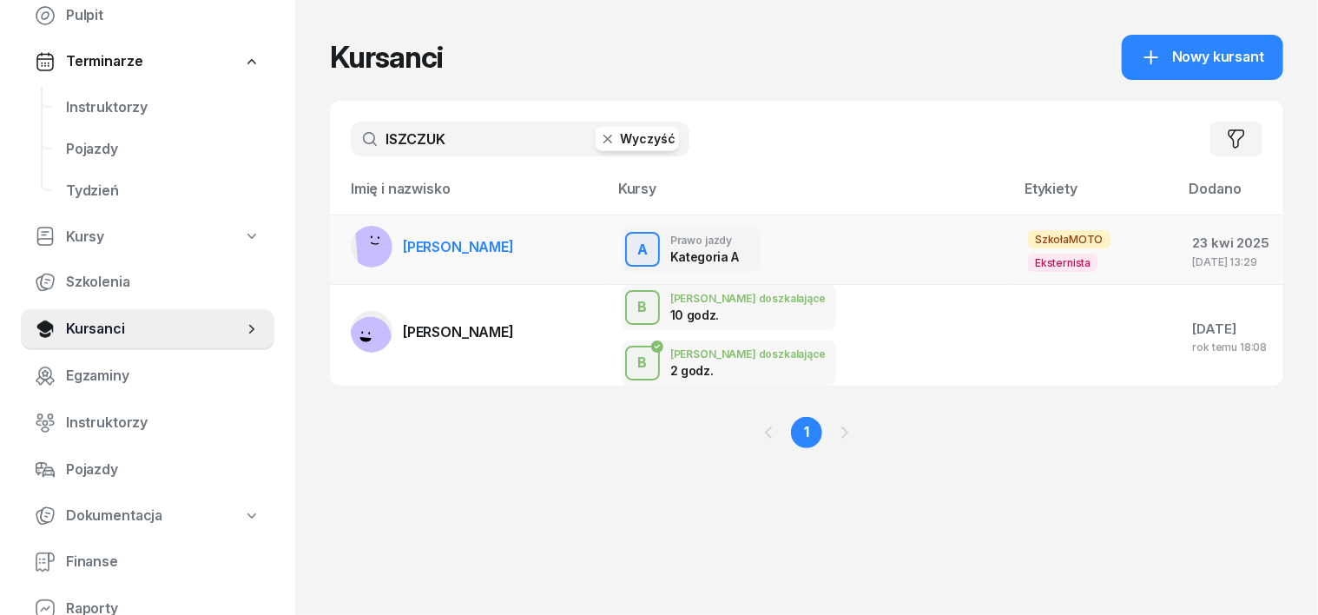
type input "ISZCZUK"
click at [355, 247] on rect at bounding box center [379, 246] width 49 height 49
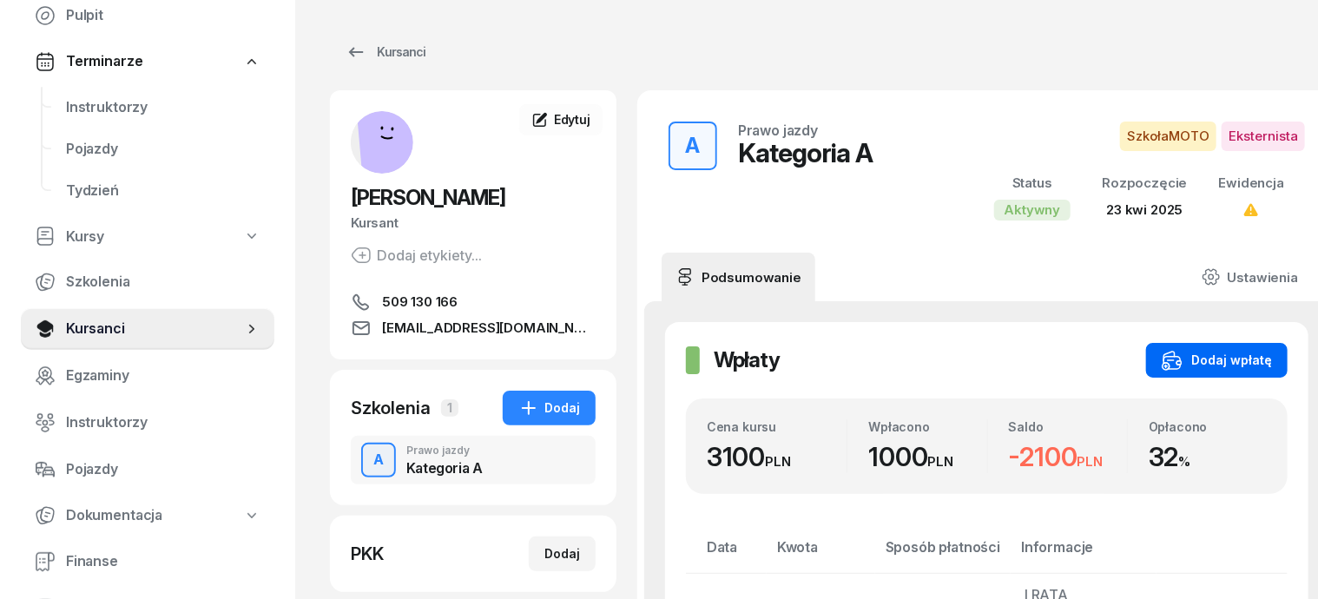
click at [1256, 353] on div "Dodaj wpłatę" at bounding box center [1217, 360] width 110 height 21
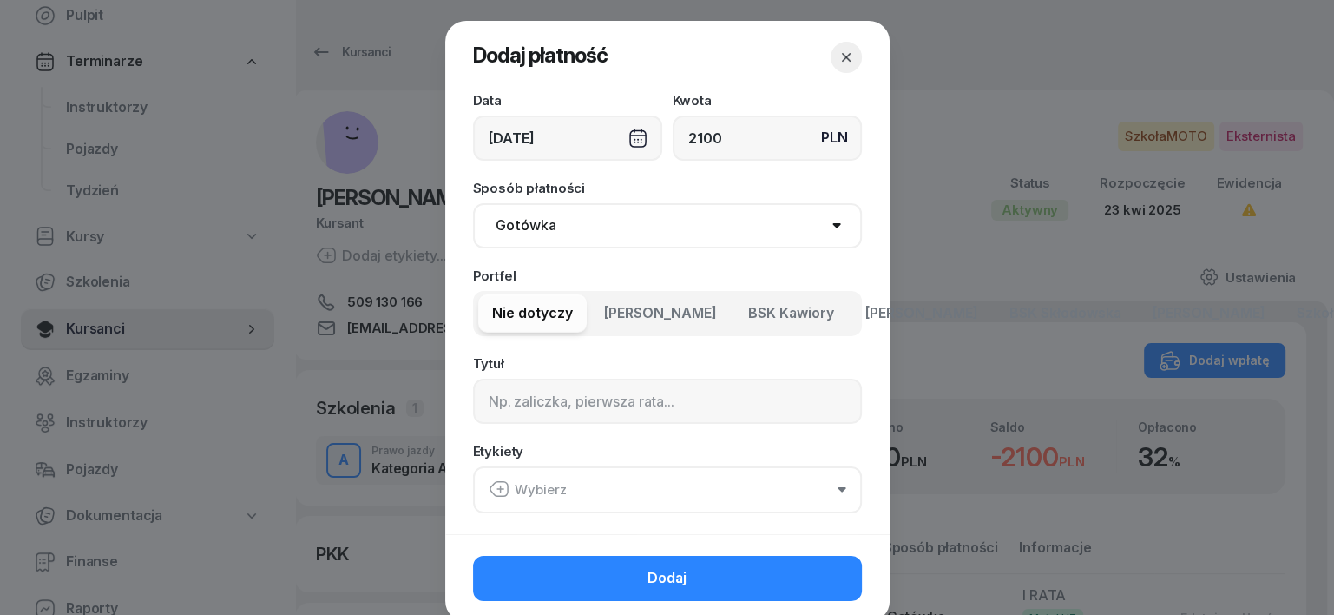
type input "2100"
click at [516, 223] on select "Gotówka Karta Przelew Płatności online BLIK" at bounding box center [667, 225] width 389 height 45
select select "transfer"
click at [473, 203] on select "Gotówka Karta Przelew Płatności online BLIK" at bounding box center [667, 225] width 389 height 45
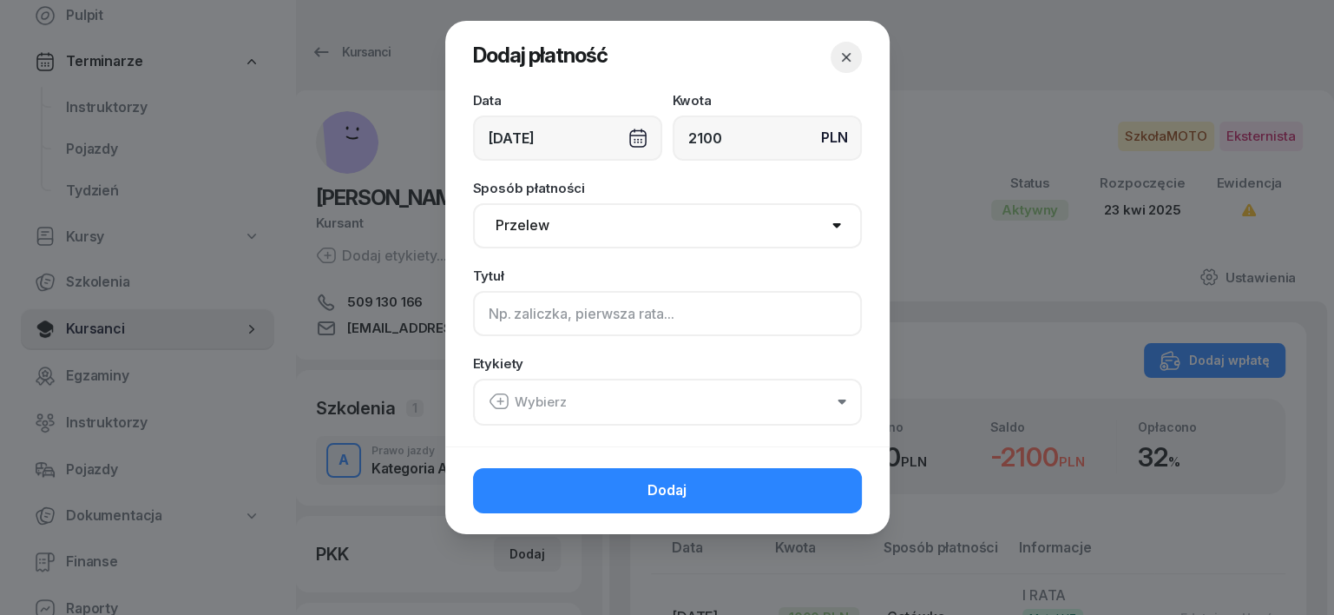
click at [496, 315] on input at bounding box center [667, 313] width 389 height 45
type input "A"
click at [497, 396] on icon "button" at bounding box center [499, 401] width 21 height 21
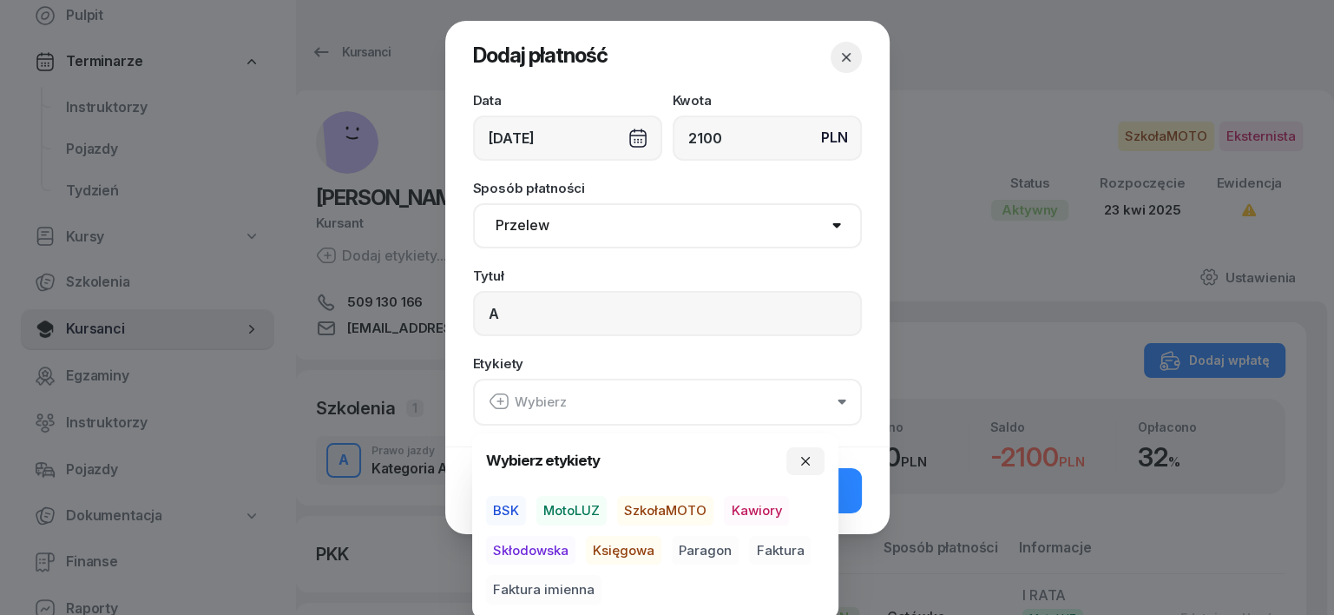
click at [672, 504] on span "SzkołaMOTO" at bounding box center [665, 511] width 96 height 30
click at [709, 545] on span "Paragon" at bounding box center [705, 550] width 67 height 30
click at [809, 460] on icon "button" at bounding box center [806, 460] width 14 height 14
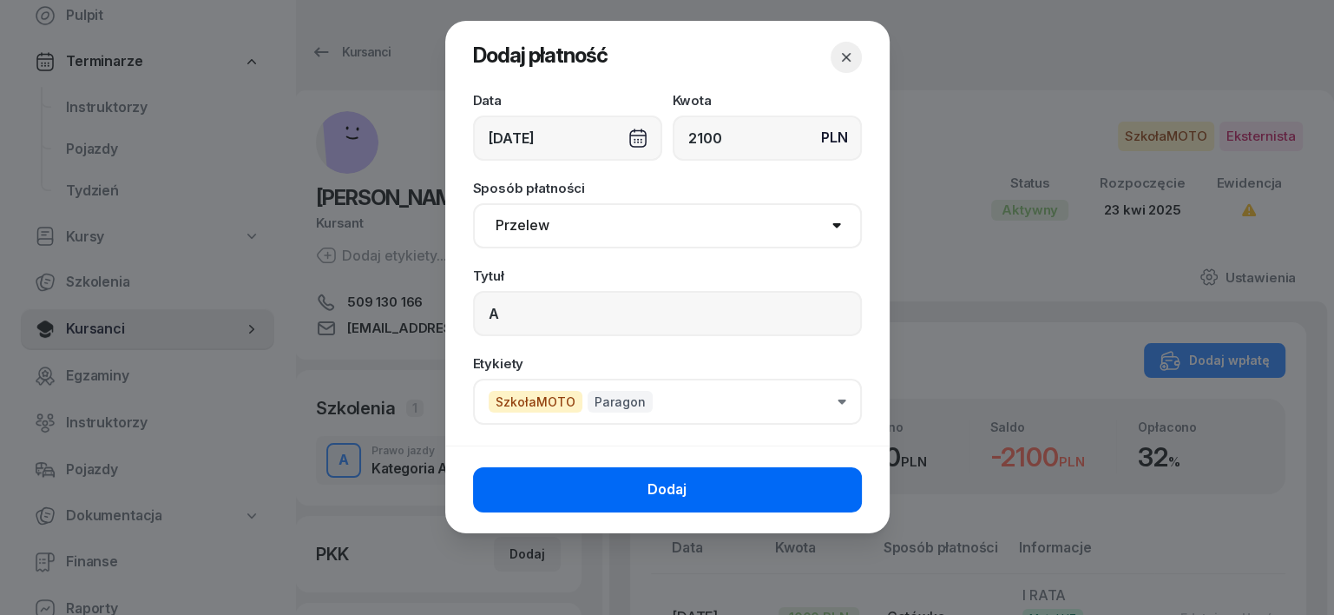
click at [726, 486] on button "Dodaj" at bounding box center [667, 489] width 389 height 45
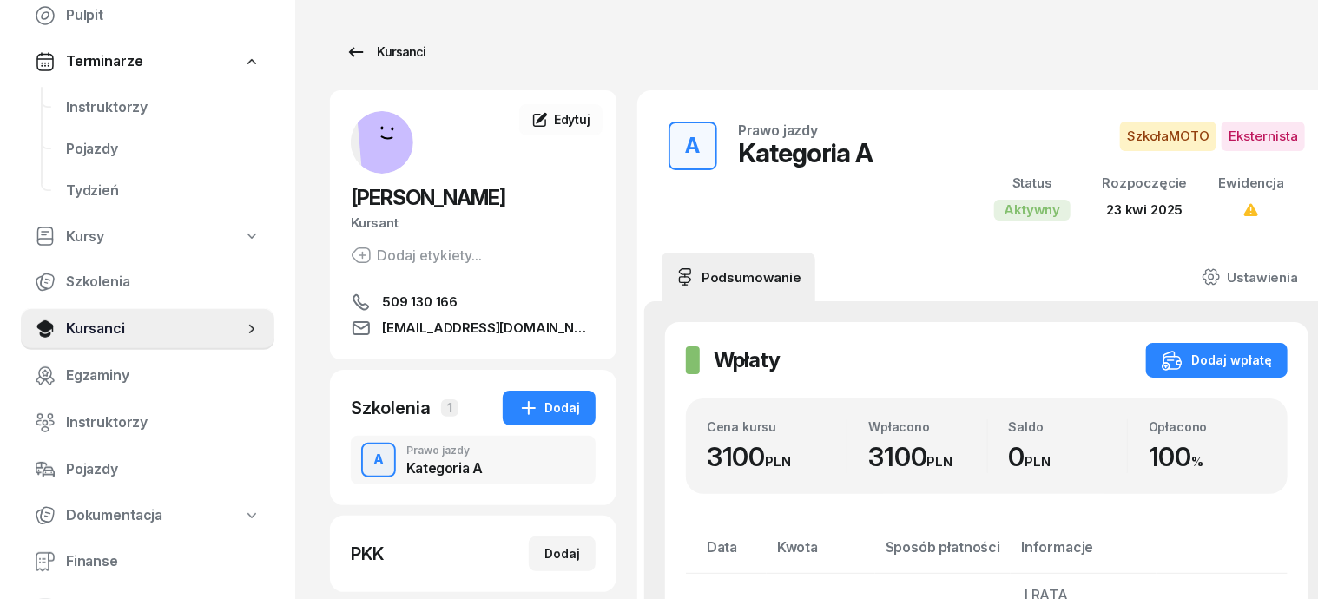
click at [369, 51] on div "Kursanci" at bounding box center [386, 52] width 80 height 21
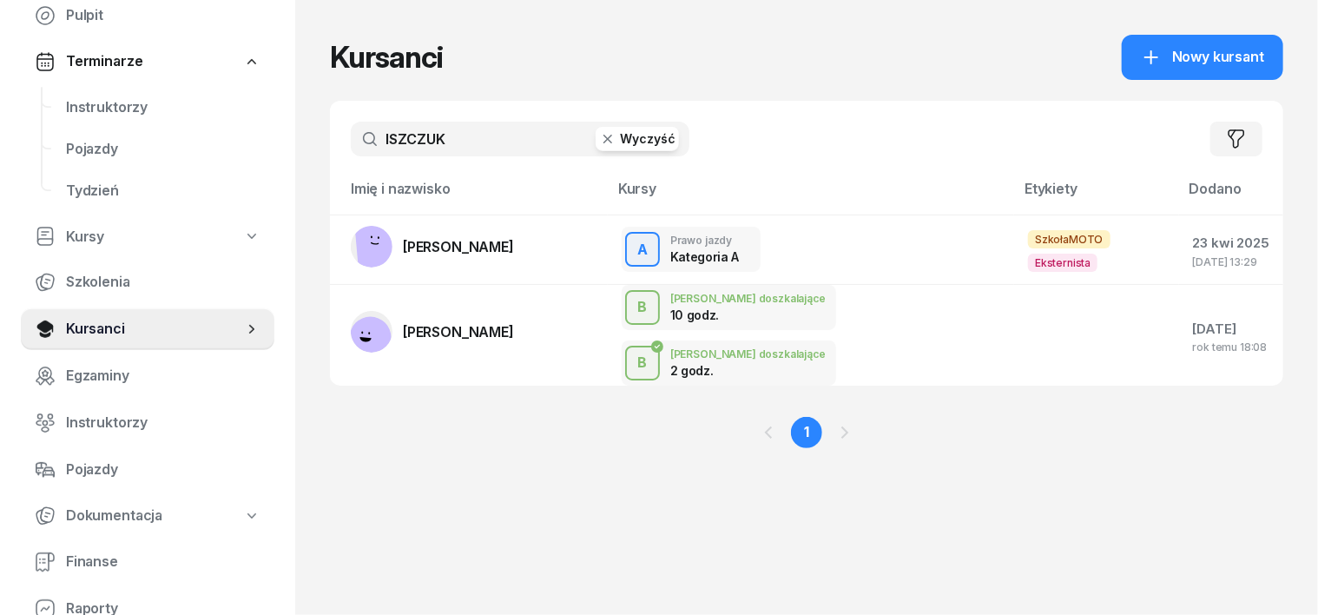
click at [599, 135] on icon "button" at bounding box center [607, 138] width 17 height 17
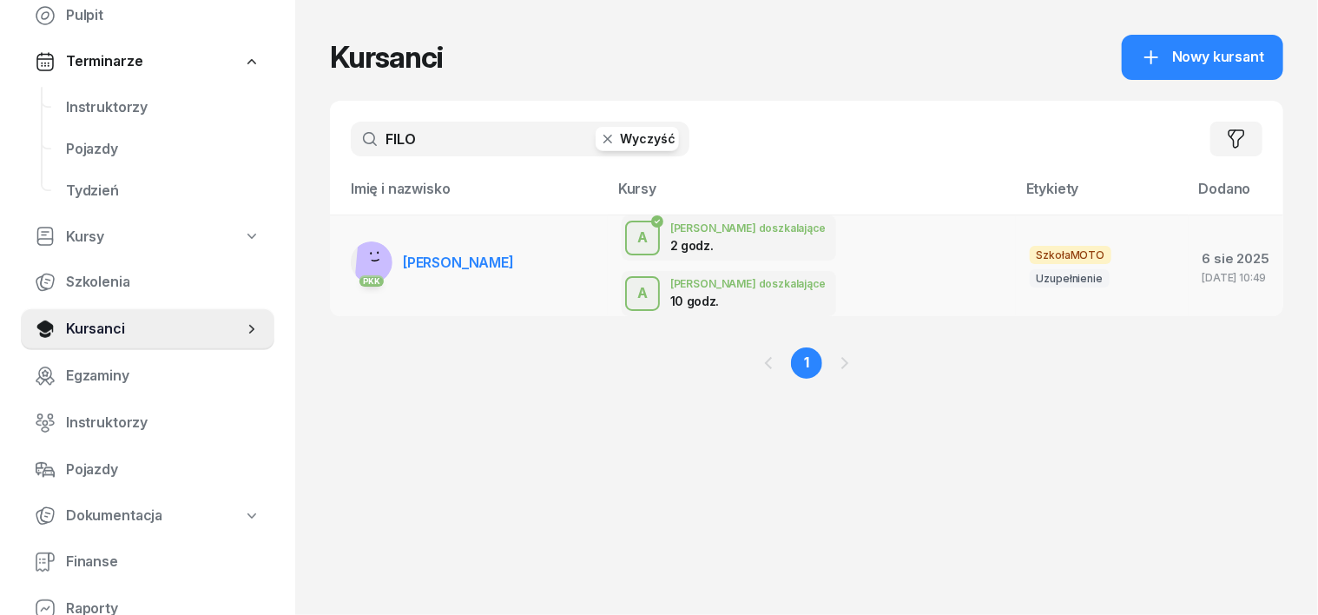
type input "FILO"
click at [355, 249] on rect at bounding box center [382, 257] width 54 height 54
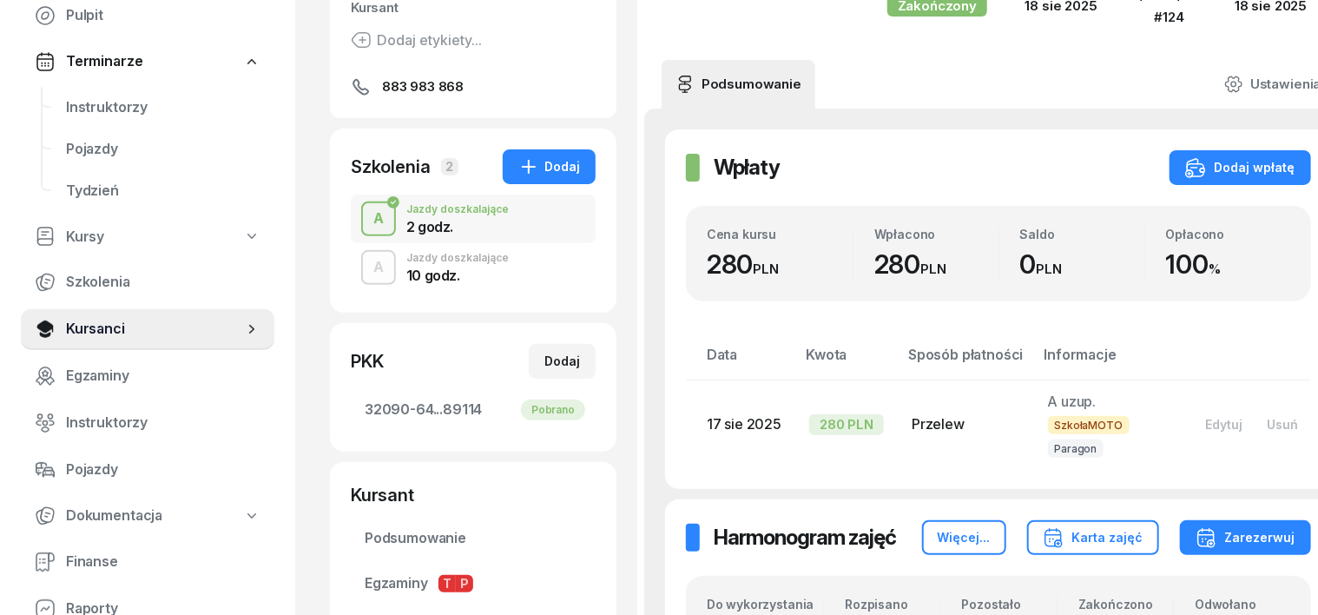
scroll to position [217, 0]
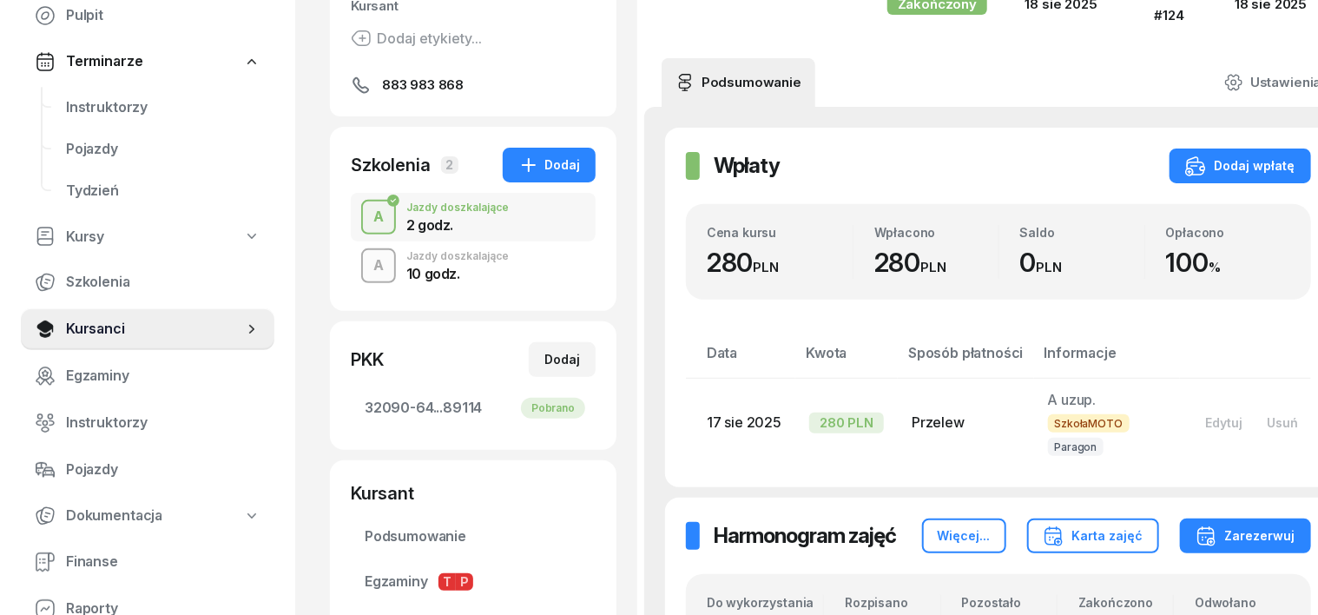
click at [363, 263] on div "button" at bounding box center [378, 265] width 31 height 31
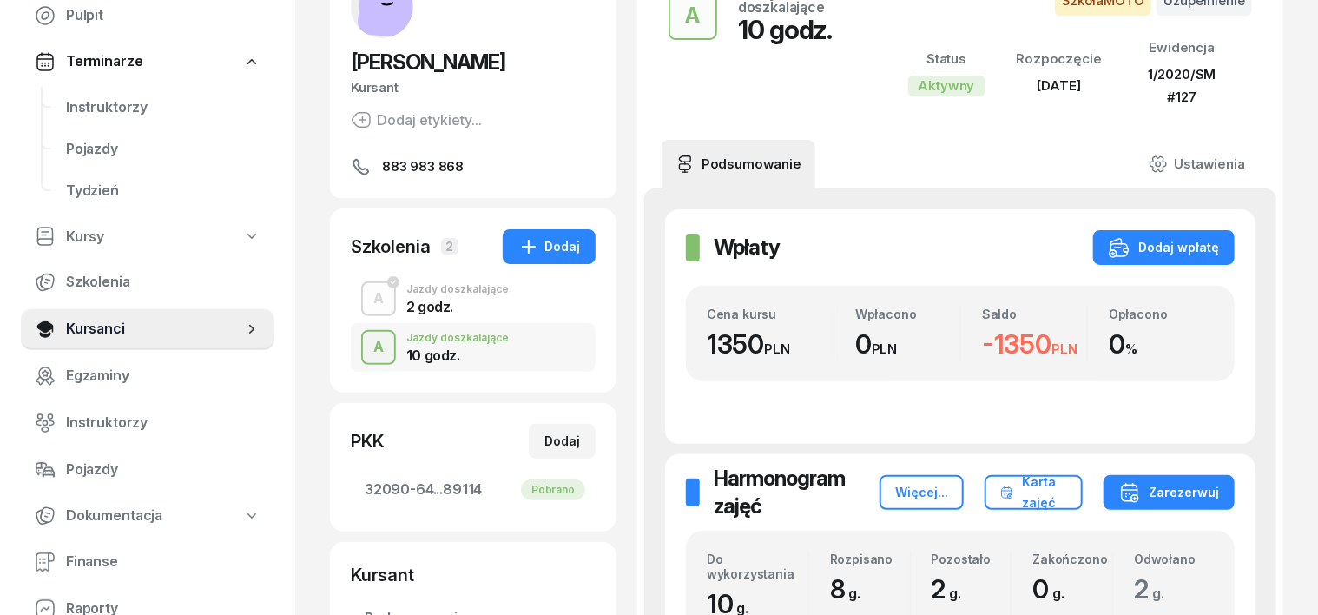
scroll to position [108, 0]
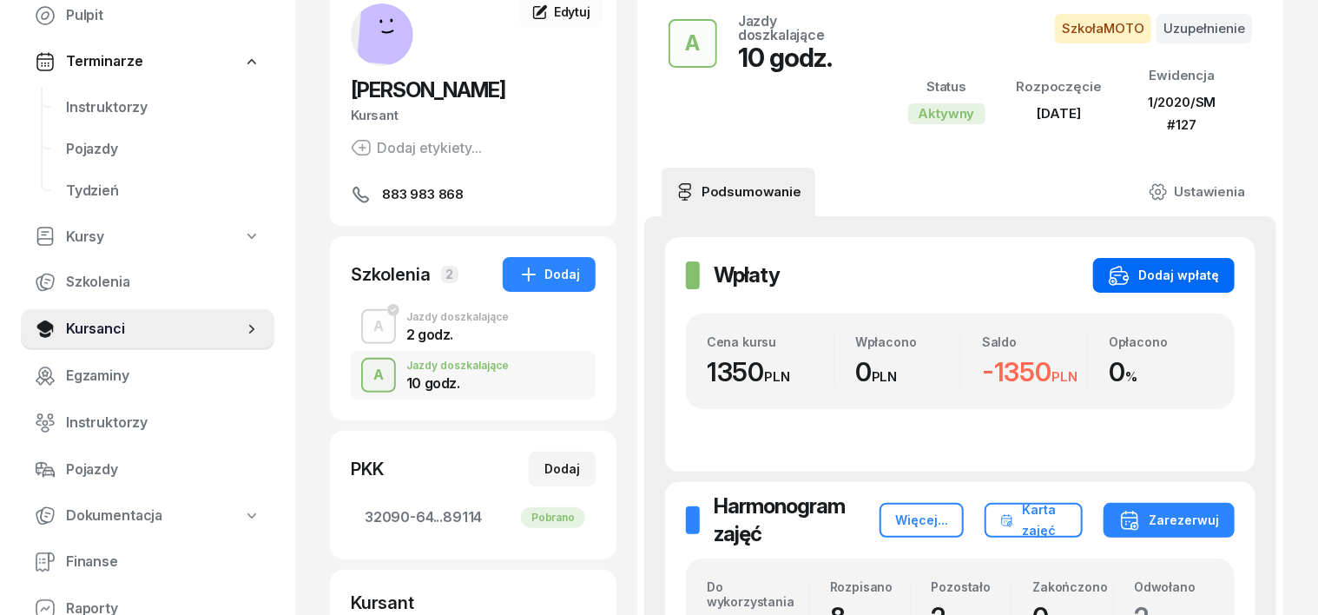
click at [1129, 265] on icon "button" at bounding box center [1119, 275] width 21 height 21
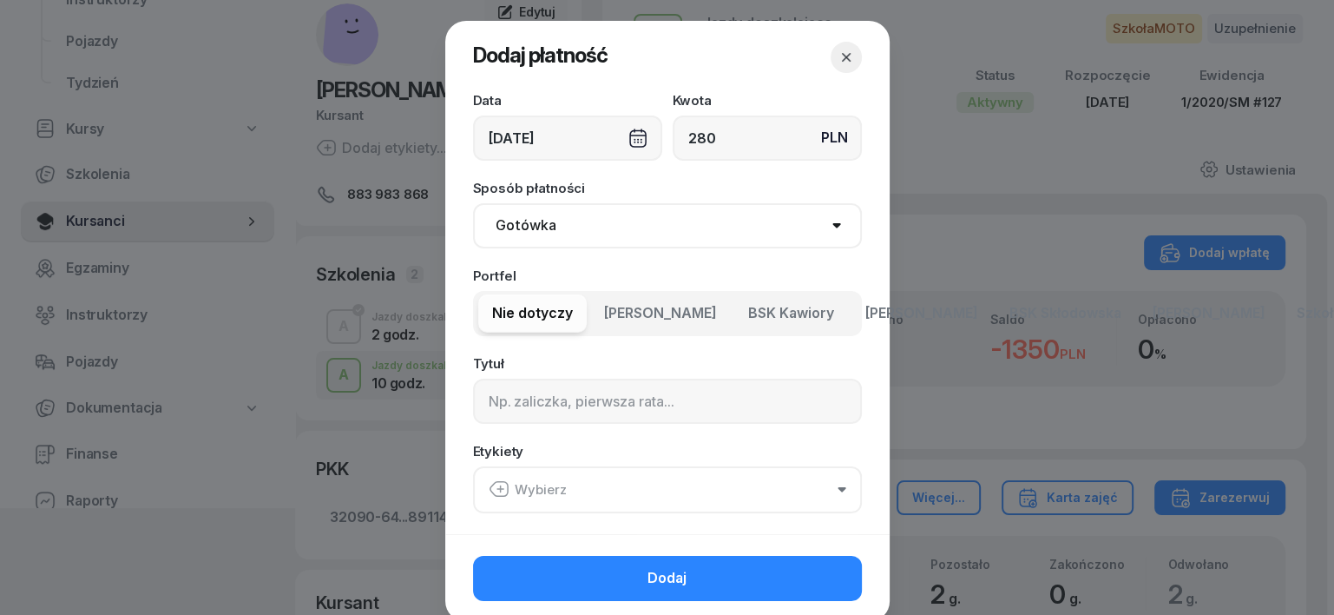
type input "280"
click at [529, 226] on select "Gotówka Karta Przelew Płatności online BLIK" at bounding box center [667, 225] width 389 height 45
select select "transfer"
click at [473, 203] on select "Gotówka Karta Przelew Płatności online BLIK" at bounding box center [667, 225] width 389 height 45
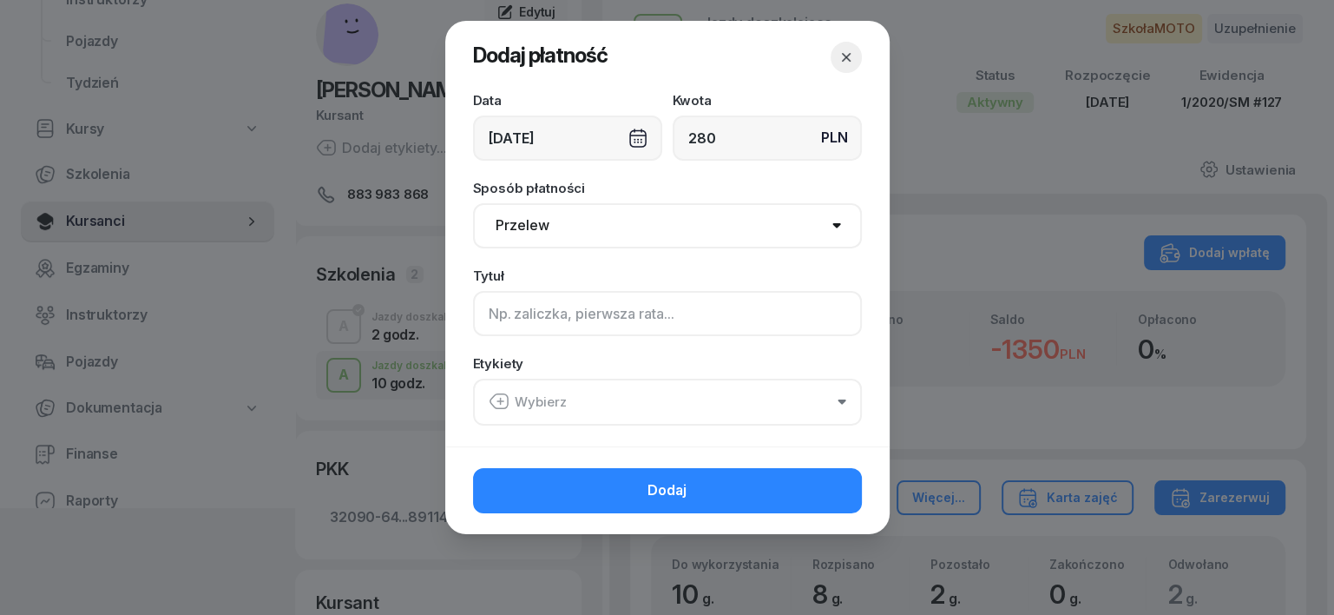
click at [500, 319] on input at bounding box center [667, 313] width 389 height 45
type input "A uzup."
click at [498, 403] on icon "button" at bounding box center [499, 401] width 21 height 21
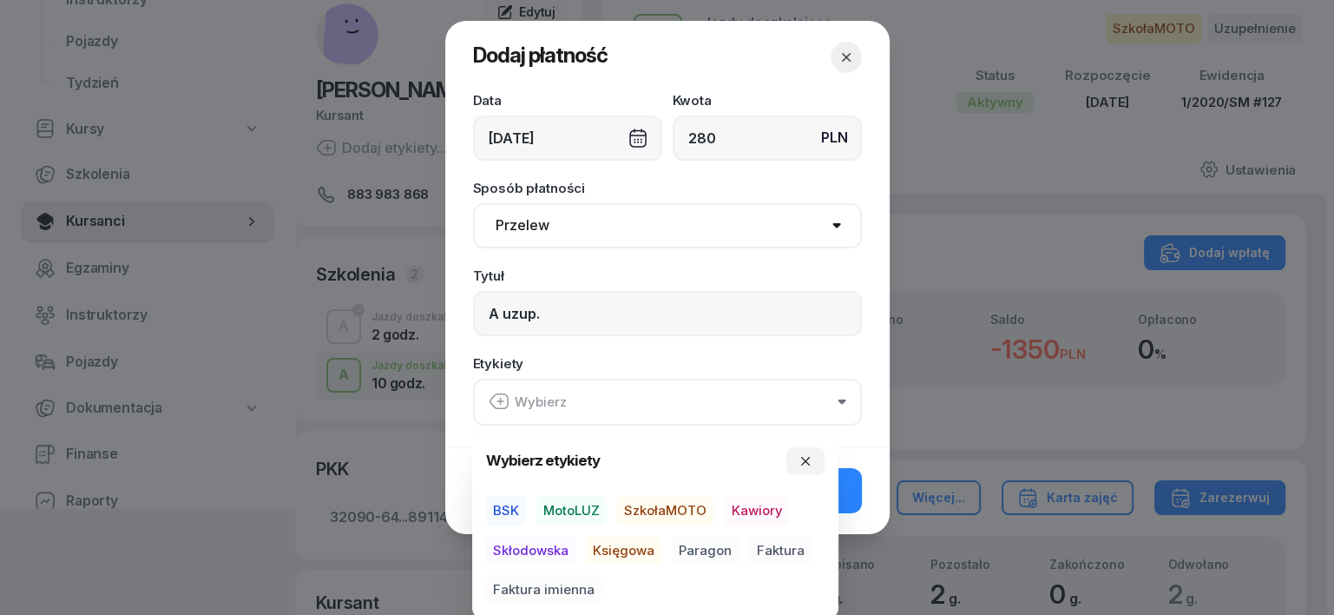
click at [643, 505] on span "SzkołaMOTO" at bounding box center [665, 511] width 96 height 30
click at [688, 550] on span "Paragon" at bounding box center [705, 550] width 67 height 30
click at [813, 455] on icon "button" at bounding box center [806, 460] width 14 height 14
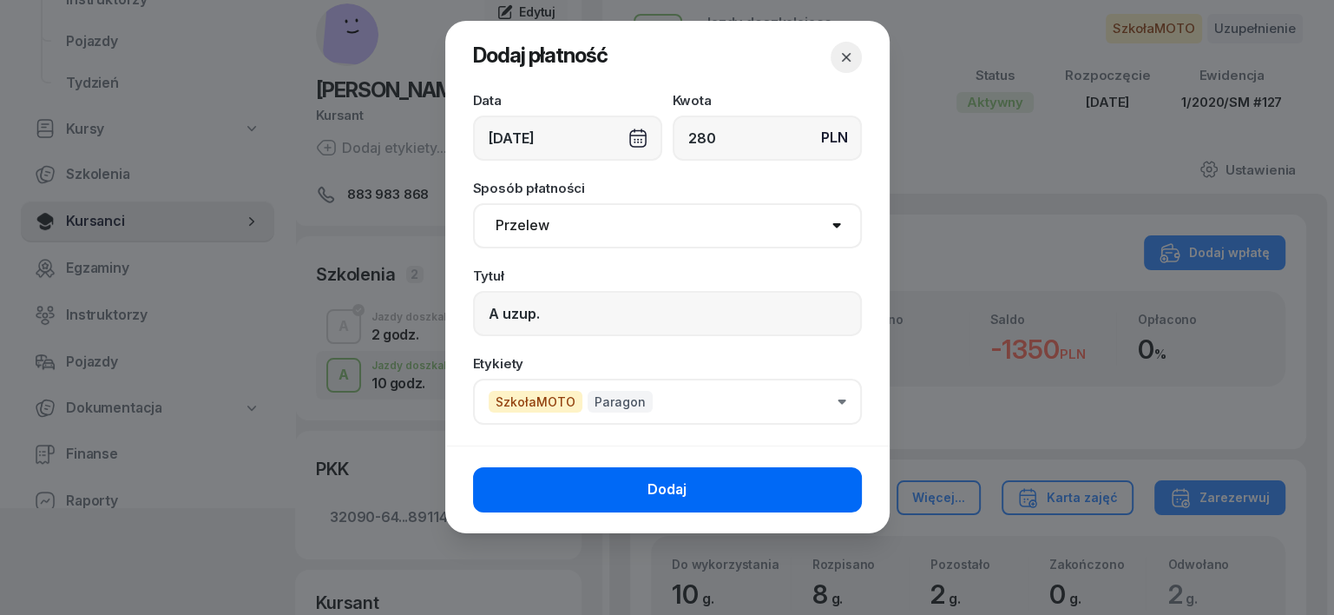
click at [733, 488] on button "Dodaj" at bounding box center [667, 489] width 389 height 45
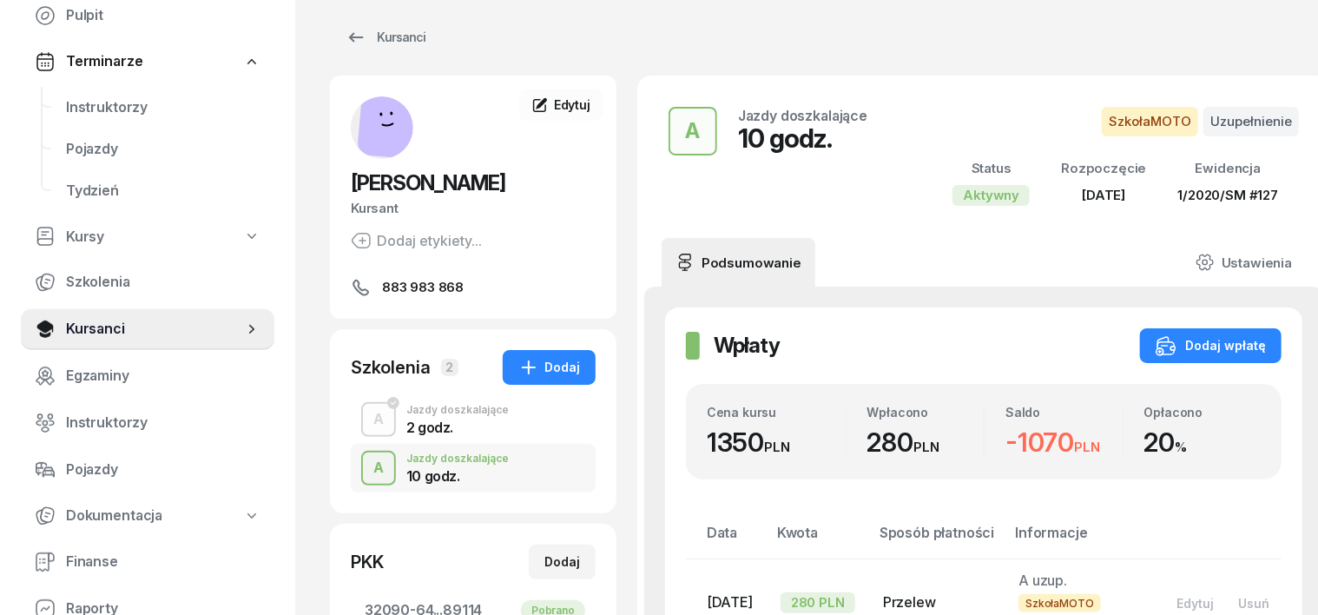
scroll to position [0, 0]
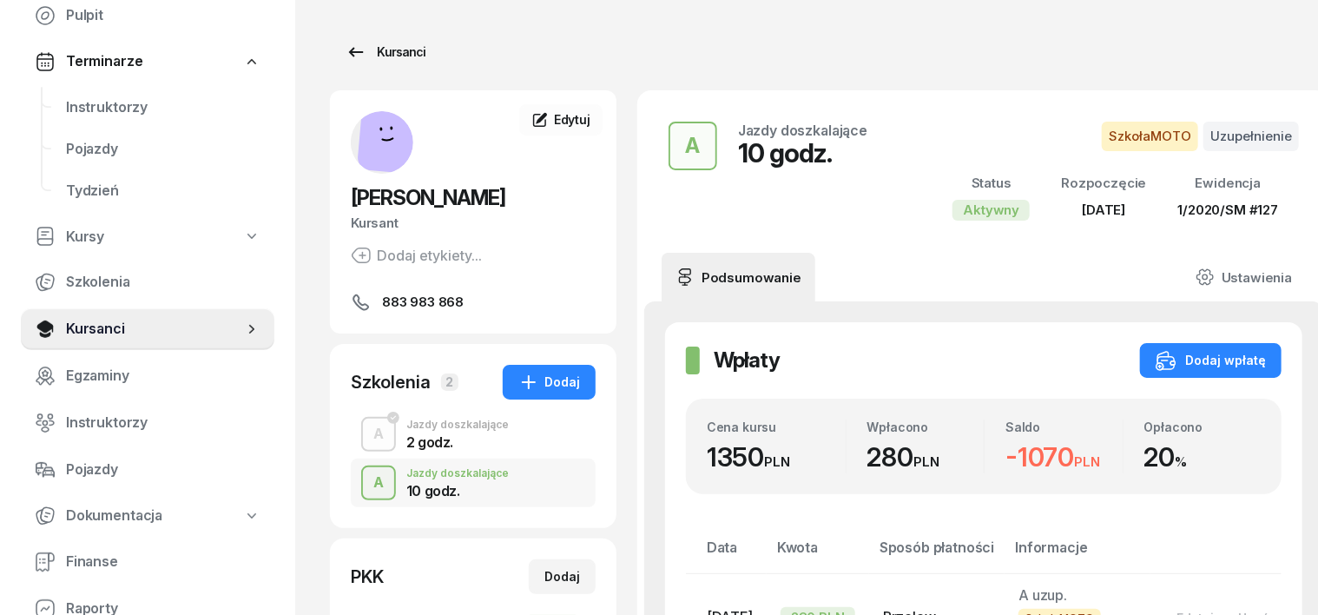
click at [379, 56] on div "Kursanci" at bounding box center [386, 52] width 80 height 21
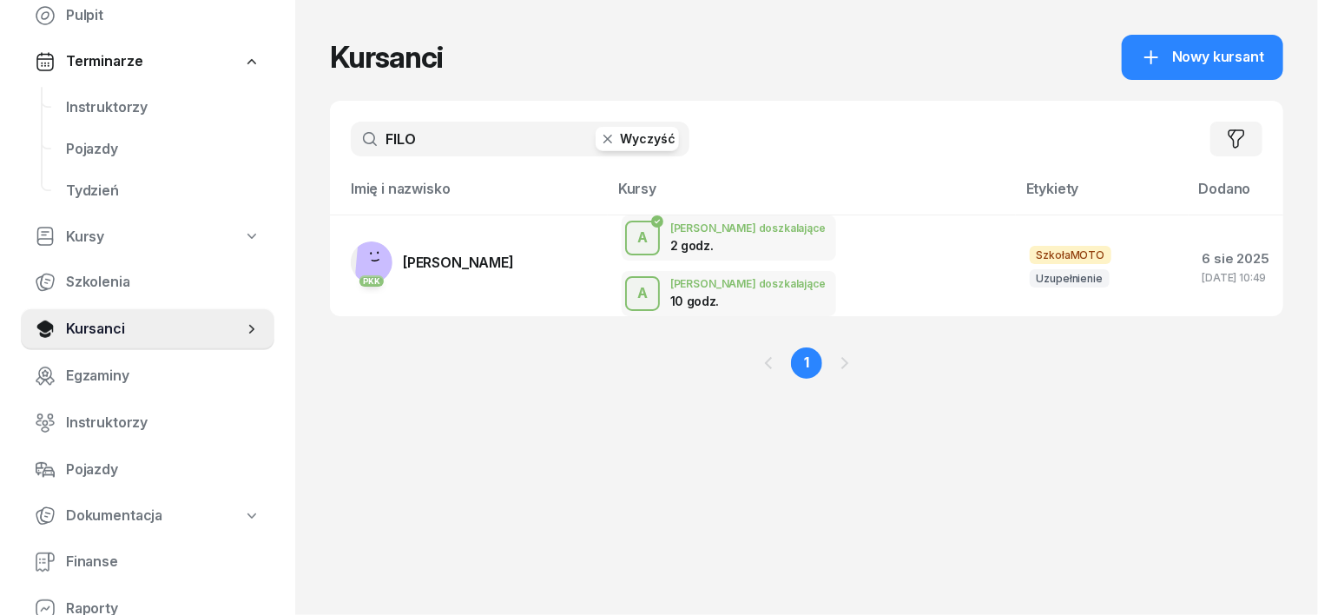
click at [596, 146] on button "Wyczyść" at bounding box center [637, 139] width 83 height 24
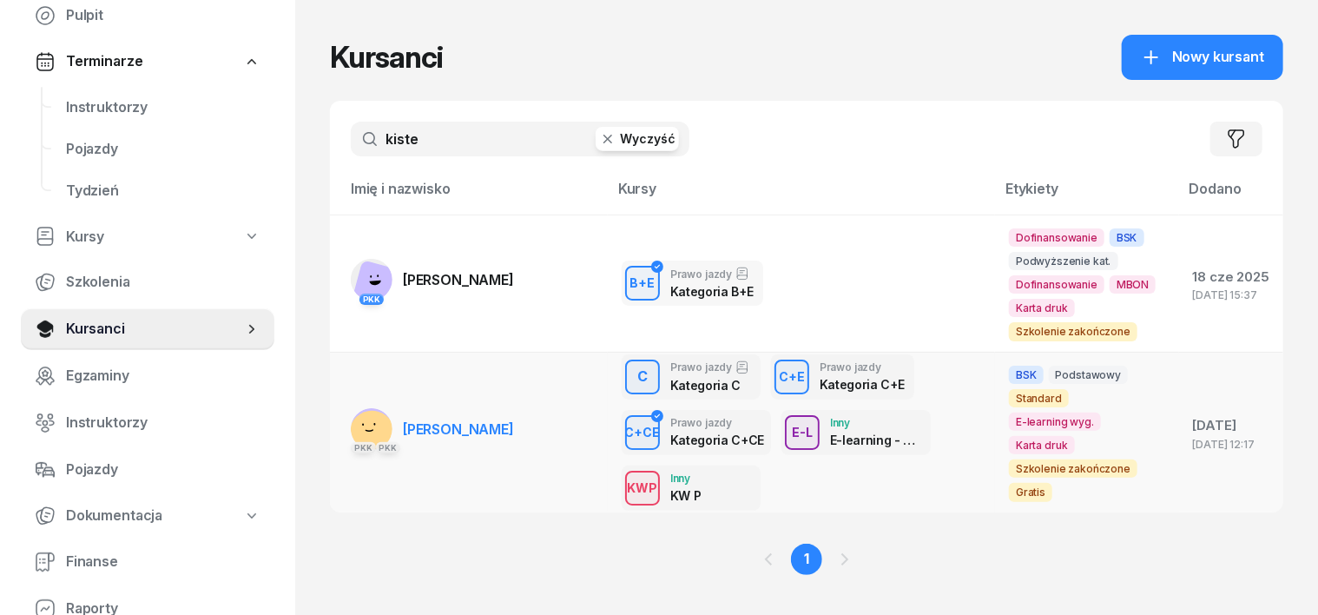
type input "kiste"
click at [346, 420] on rect at bounding box center [372, 433] width 52 height 52
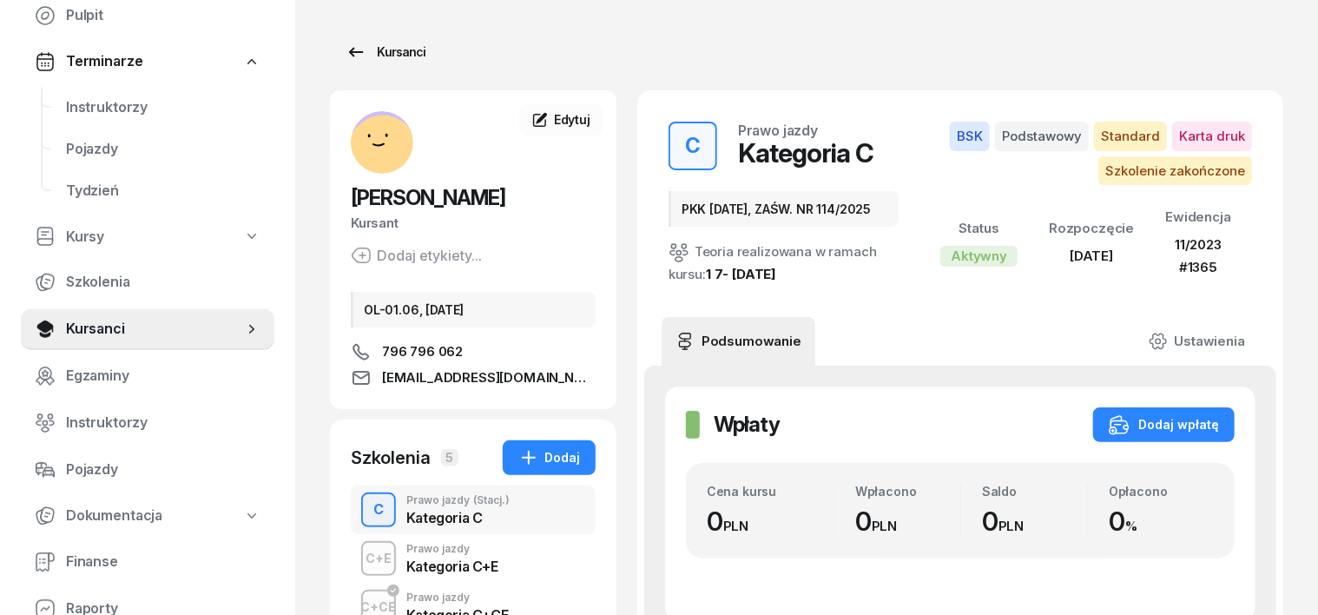
click at [364, 53] on div "Kursanci" at bounding box center [386, 52] width 80 height 21
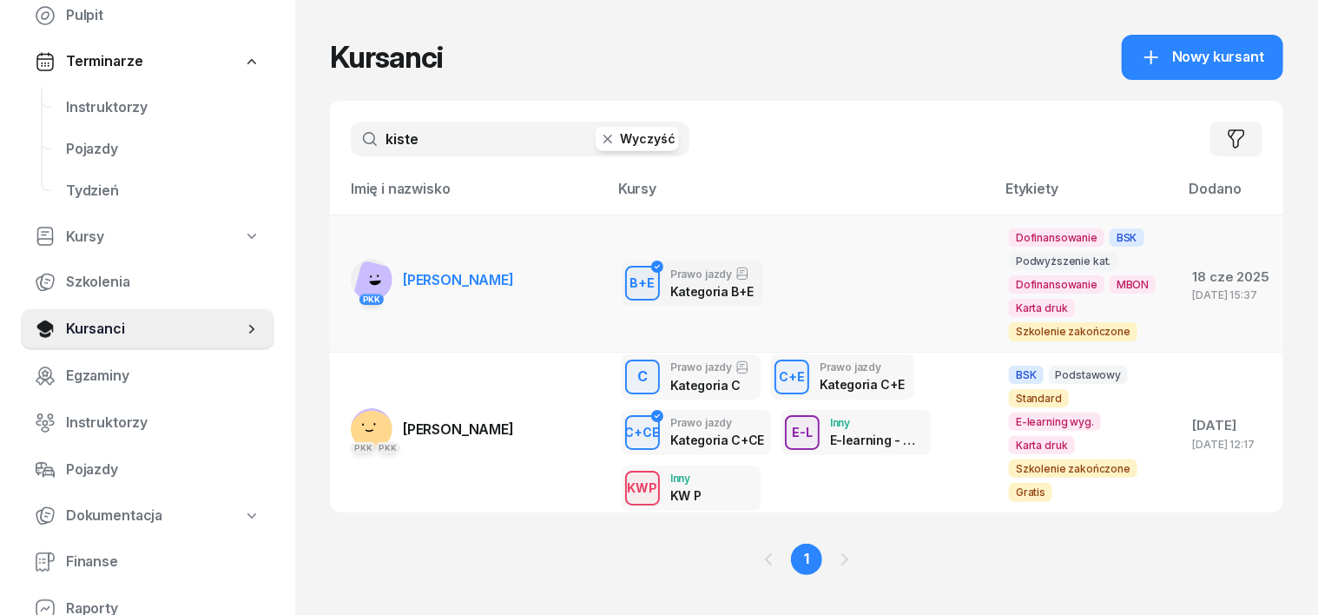
click at [352, 278] on rect at bounding box center [377, 285] width 51 height 51
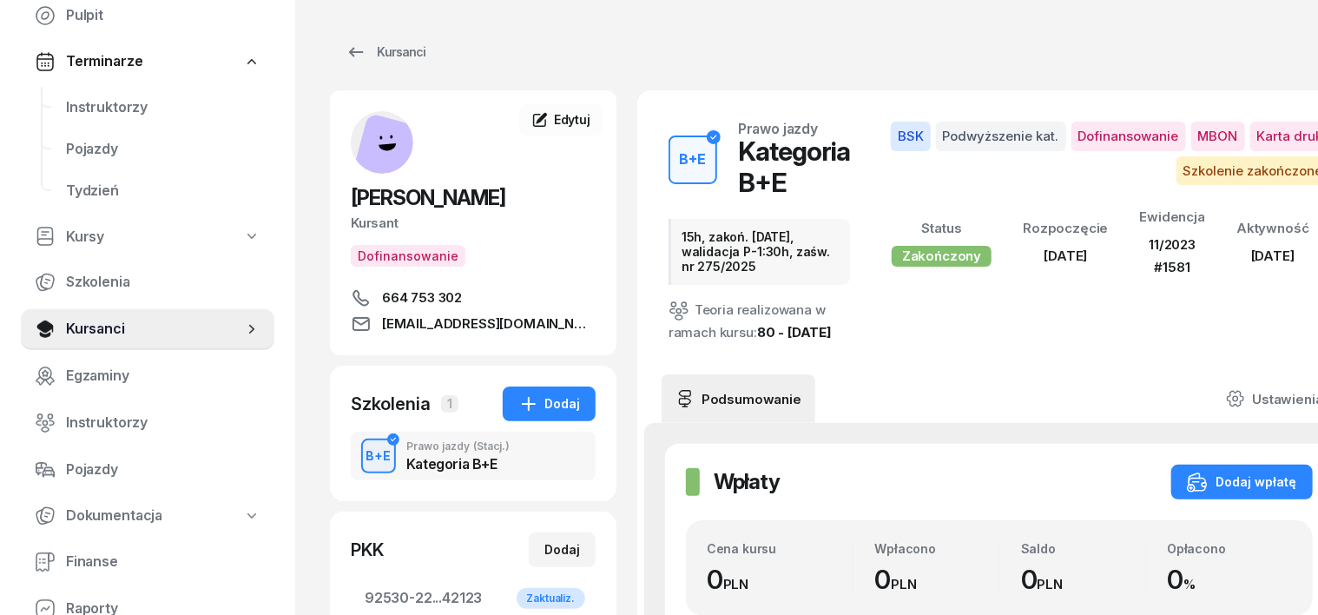
scroll to position [108, 0]
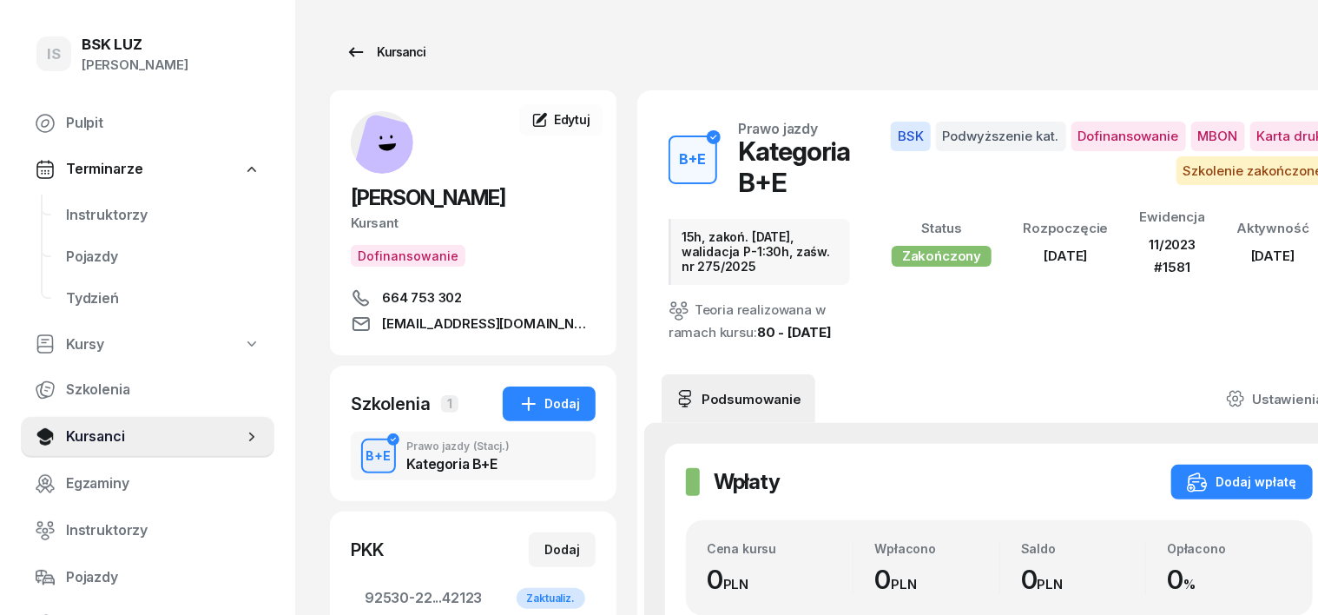
click at [371, 55] on div "Kursanci" at bounding box center [386, 52] width 80 height 21
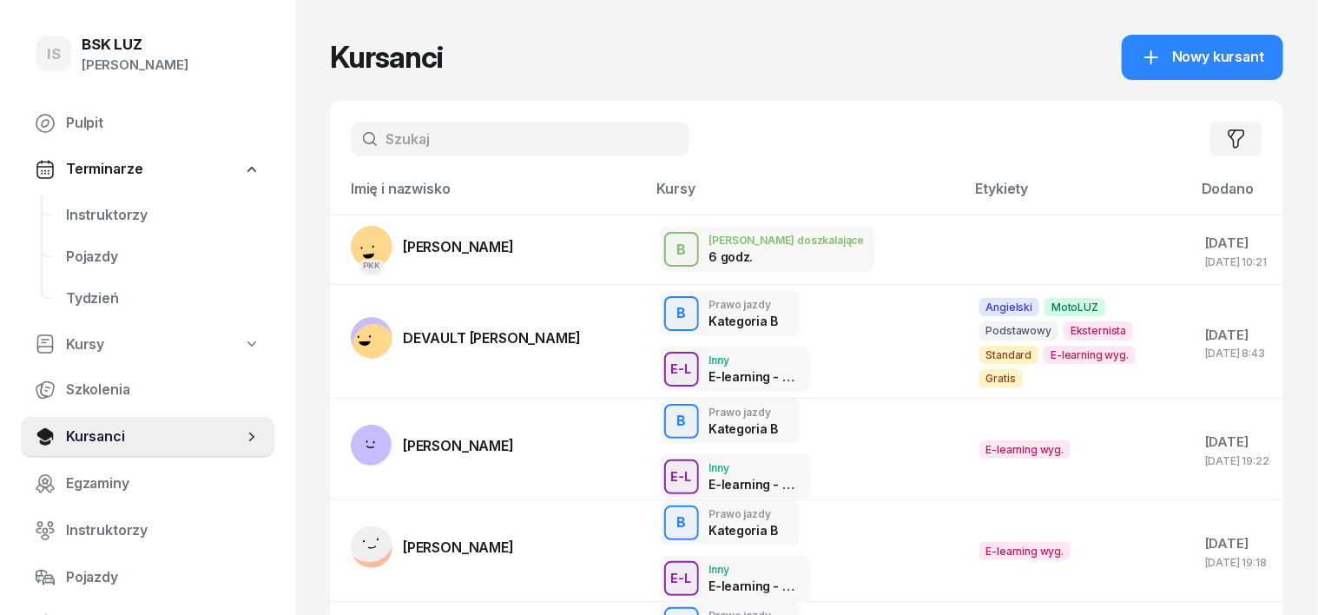
click at [353, 142] on input "text" at bounding box center [520, 139] width 339 height 35
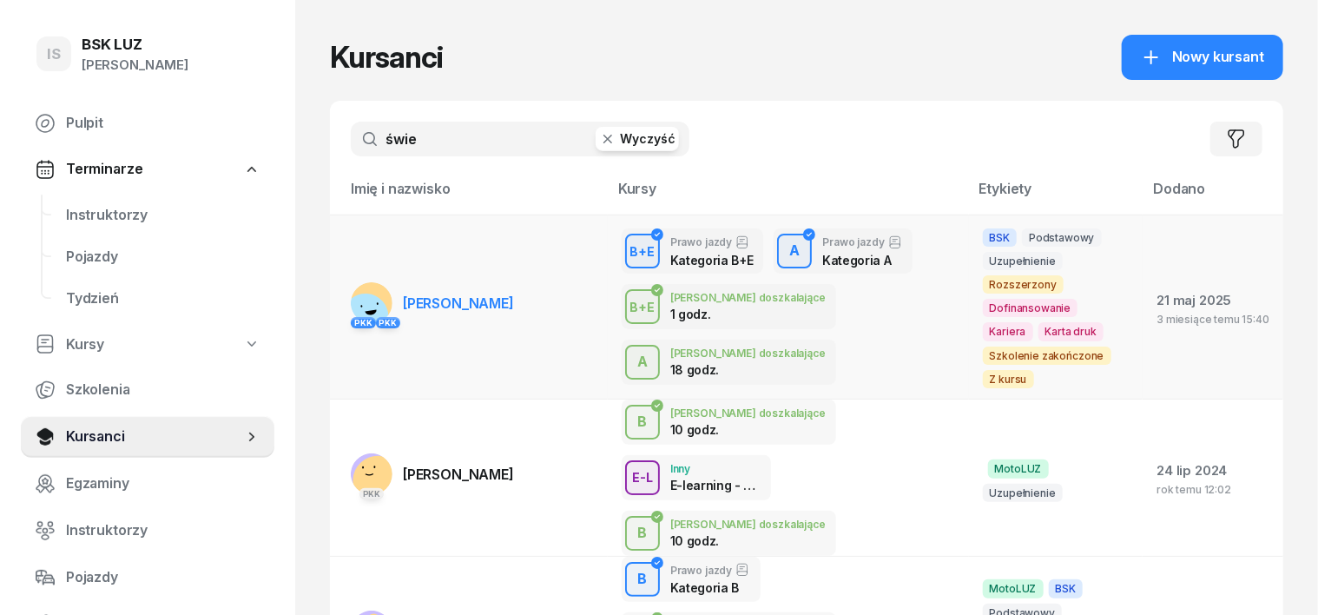
type input "świe"
click at [334, 288] on rect at bounding box center [365, 317] width 64 height 64
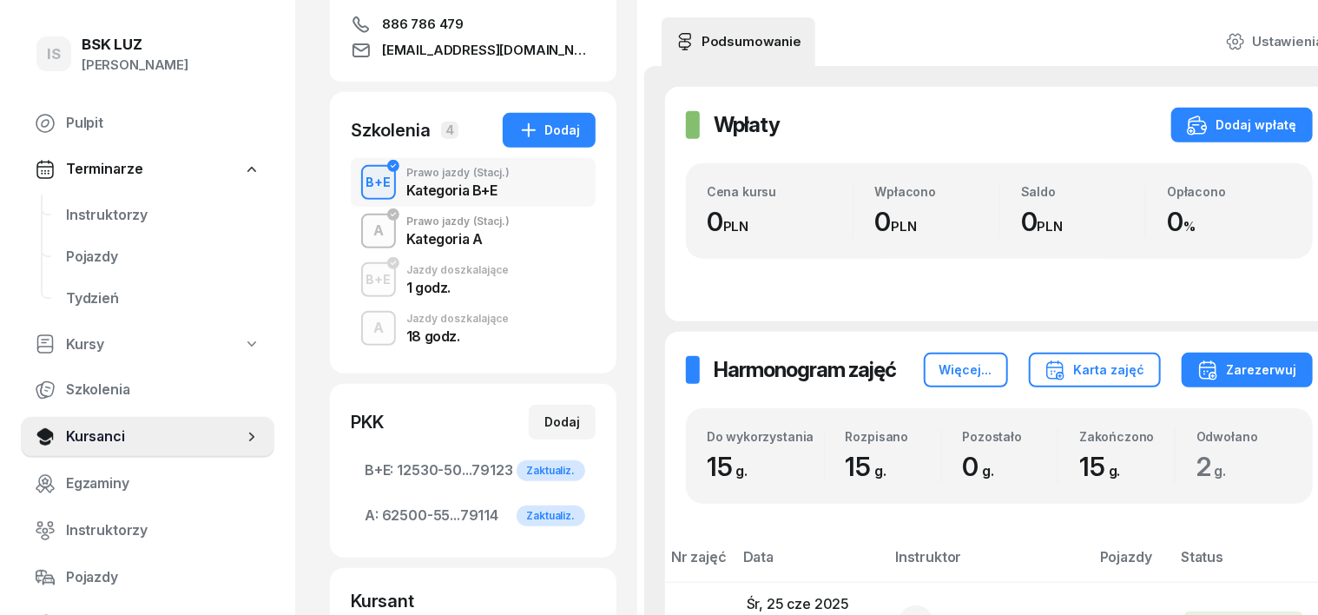
scroll to position [326, 0]
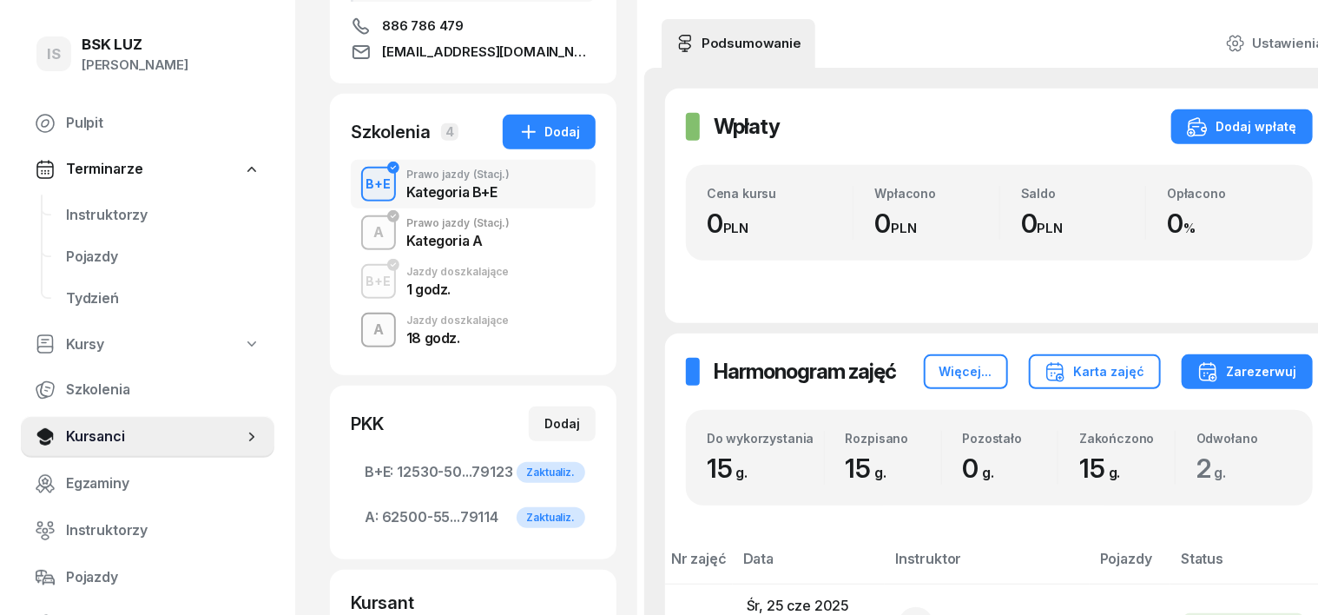
click at [366, 326] on div "A" at bounding box center [378, 330] width 24 height 30
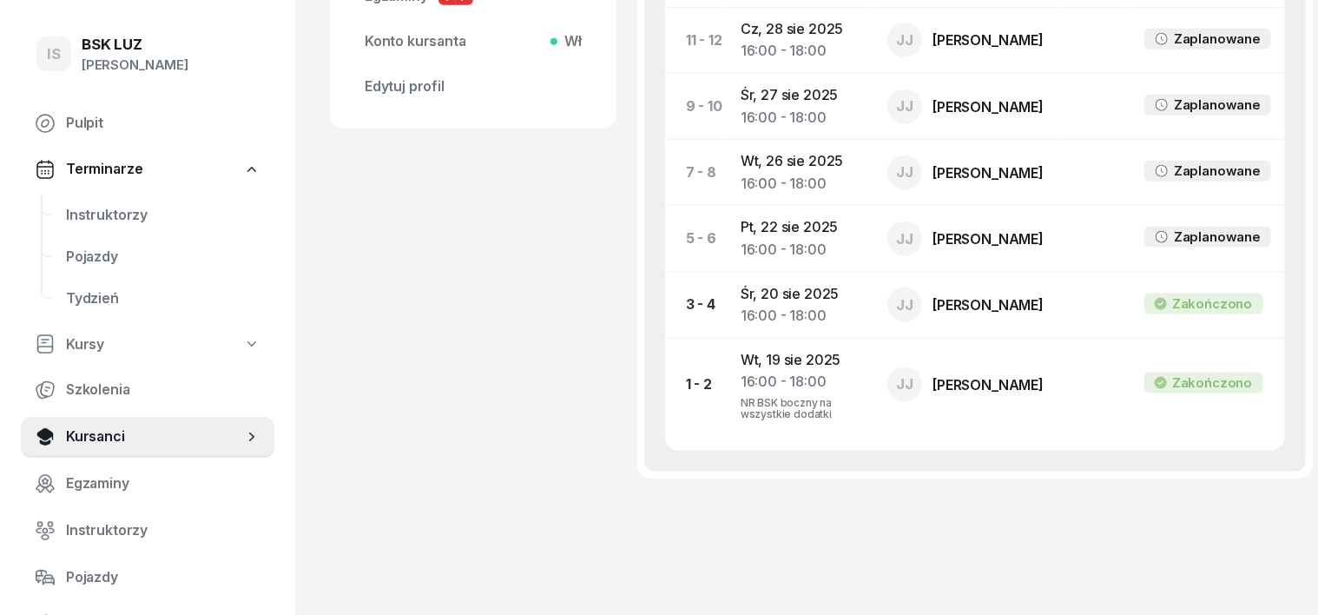
scroll to position [1041, 0]
